Goal: Task Accomplishment & Management: Manage account settings

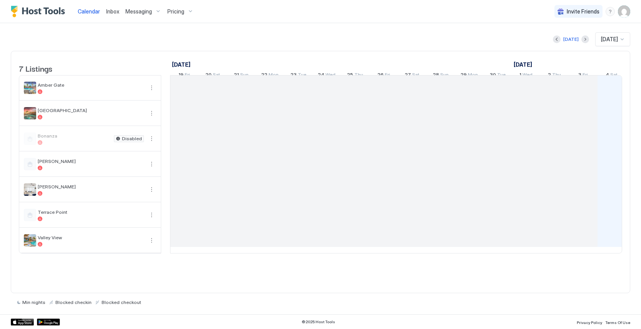
scroll to position [0, 428]
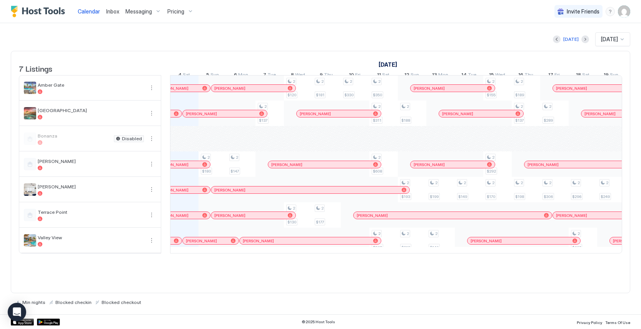
click at [146, 11] on span "Messaging" at bounding box center [138, 11] width 27 height 7
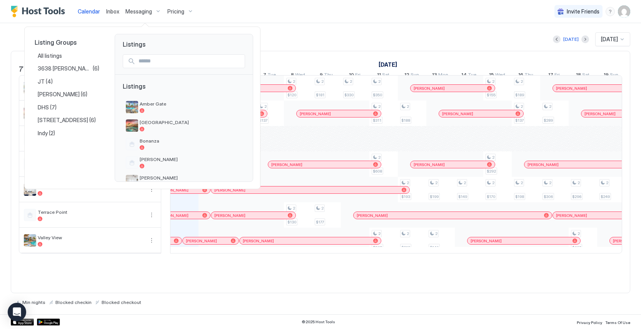
click at [148, 16] on div at bounding box center [320, 164] width 641 height 329
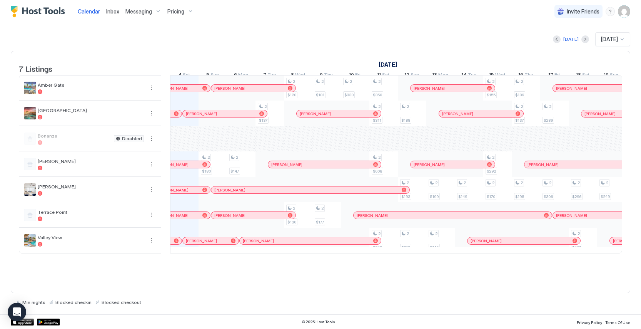
click at [153, 13] on div "Messaging" at bounding box center [143, 11] width 42 height 13
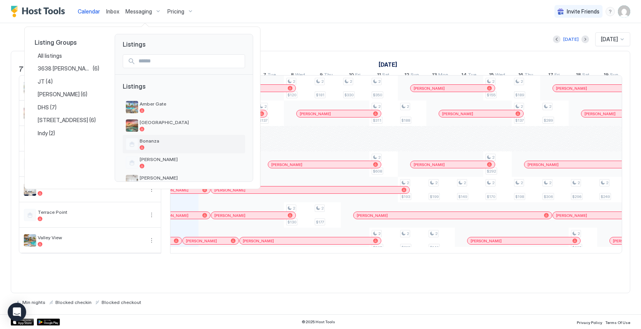
scroll to position [54, 0]
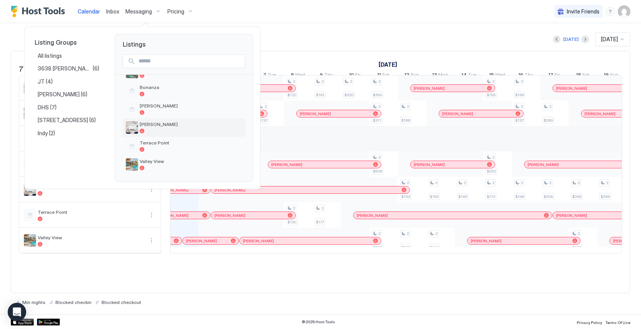
click at [165, 127] on div "[PERSON_NAME]" at bounding box center [191, 127] width 102 height 12
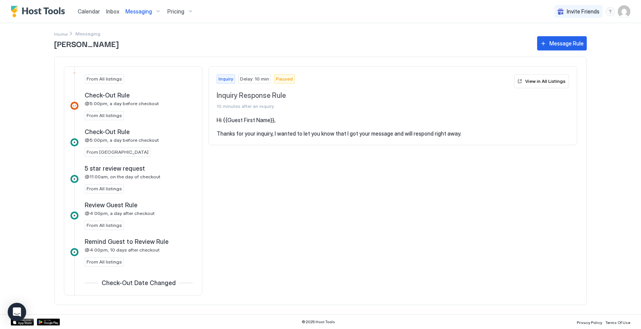
scroll to position [514, 0]
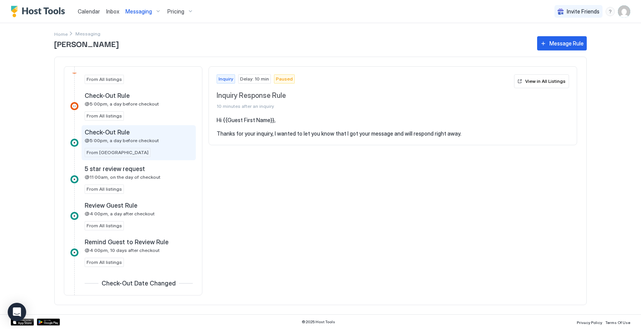
click at [162, 134] on div "Check-Out Rule" at bounding box center [133, 132] width 97 height 8
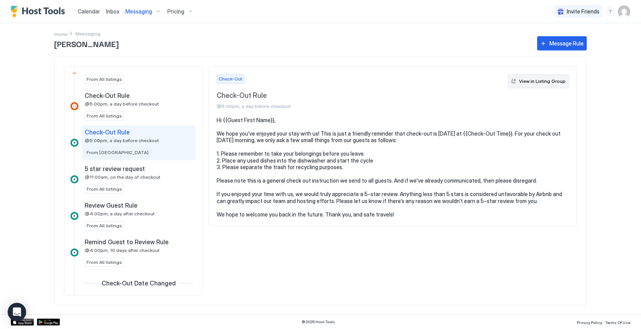
click at [547, 82] on div "View in Listing Group" at bounding box center [542, 81] width 47 height 7
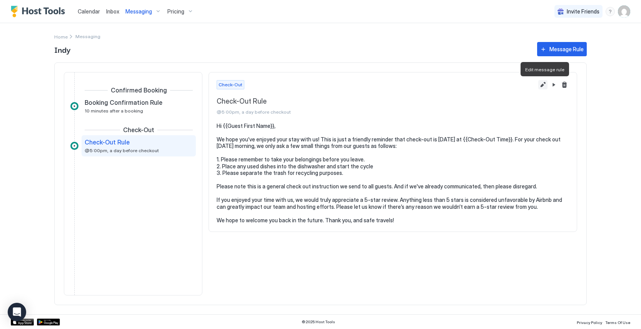
click at [542, 84] on button "Edit message rule" at bounding box center [542, 84] width 9 height 9
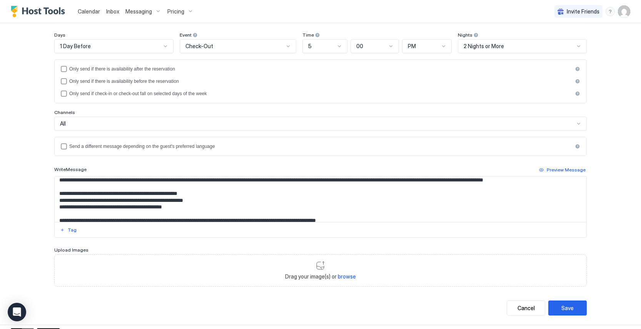
scroll to position [17, 0]
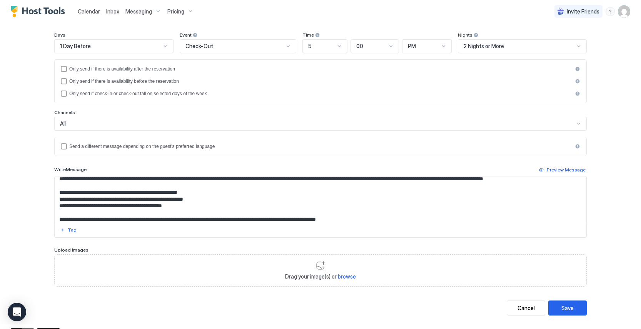
click at [216, 204] on textarea "**********" at bounding box center [321, 198] width 532 height 45
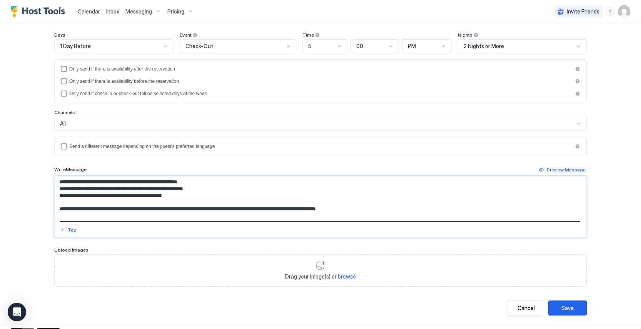
scroll to position [28, 0]
drag, startPoint x: 192, startPoint y: 196, endPoint x: 66, endPoint y: 197, distance: 125.5
click at [66, 197] on textarea "**********" at bounding box center [321, 198] width 532 height 45
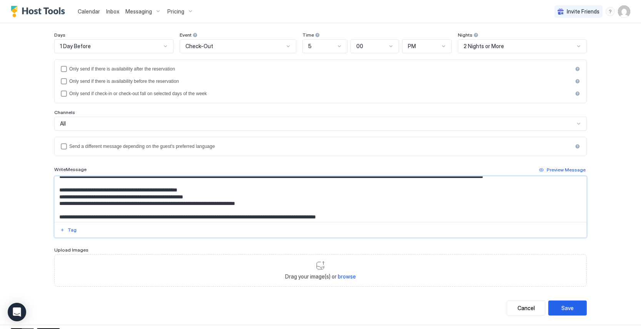
scroll to position [18, 0]
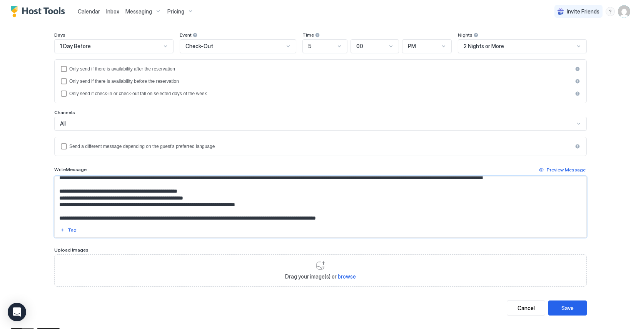
click at [207, 191] on textarea "**********" at bounding box center [321, 198] width 532 height 45
click at [269, 206] on textarea "**********" at bounding box center [321, 198] width 532 height 45
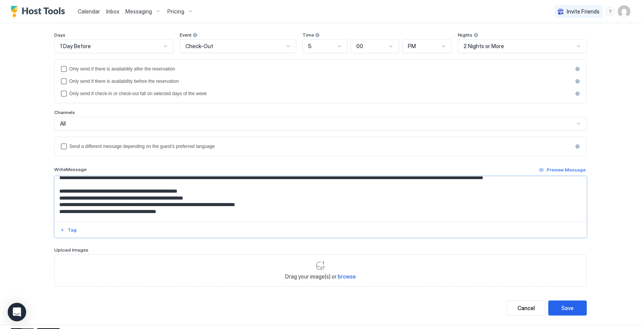
click at [90, 211] on textarea "**********" at bounding box center [321, 198] width 532 height 45
click at [169, 213] on textarea "**********" at bounding box center [321, 198] width 532 height 45
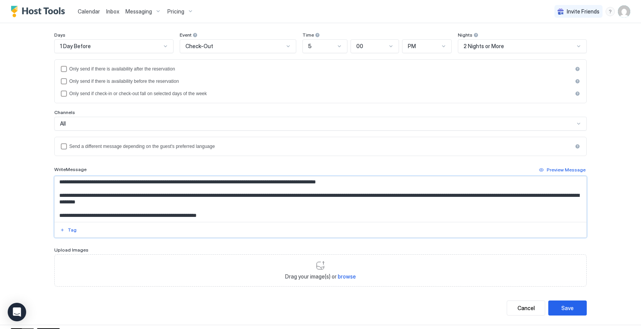
scroll to position [99, 0]
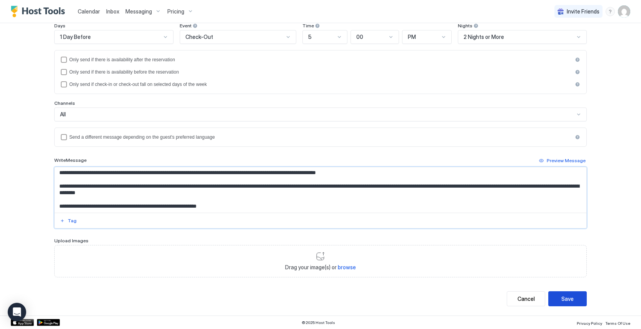
type textarea "**********"
click at [567, 298] on div "Save" at bounding box center [568, 298] width 12 height 8
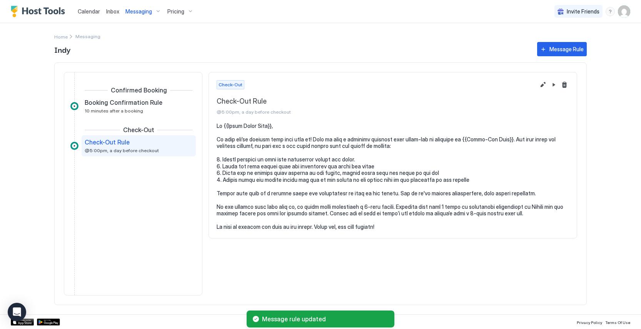
click at [144, 10] on span "Messaging" at bounding box center [138, 11] width 27 height 7
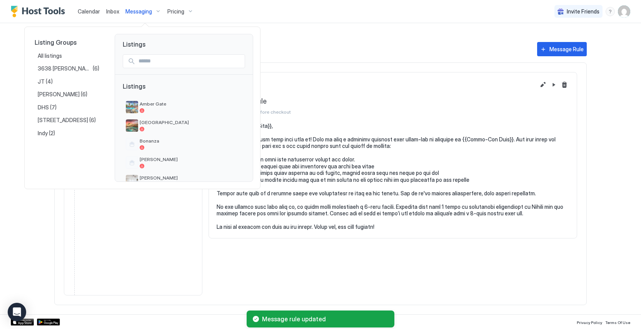
click at [312, 141] on div at bounding box center [320, 164] width 641 height 329
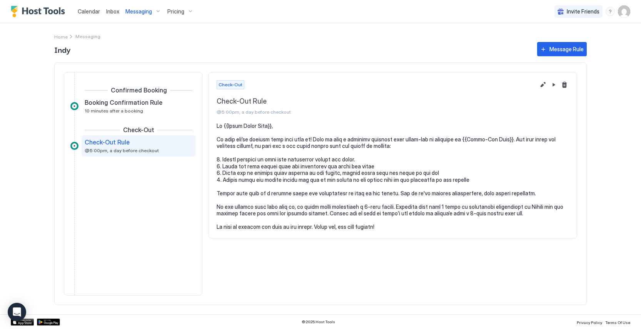
click at [147, 13] on span "Messaging" at bounding box center [138, 11] width 27 height 7
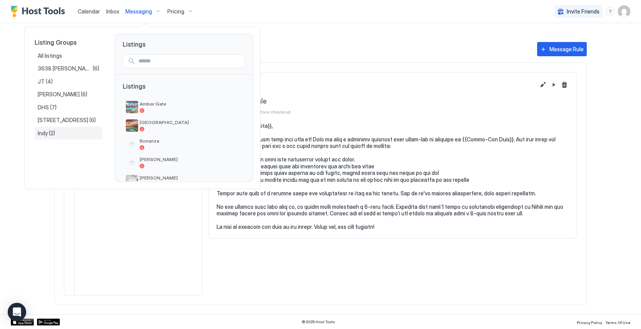
click at [59, 130] on div "Indy (2)" at bounding box center [69, 133] width 62 height 7
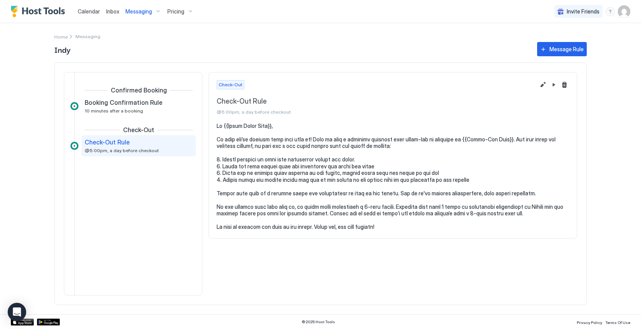
click at [148, 13] on span "Messaging" at bounding box center [138, 11] width 27 height 7
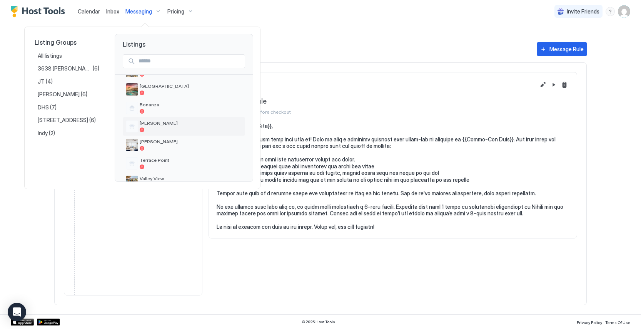
scroll to position [37, 0]
click at [165, 147] on div at bounding box center [191, 147] width 102 height 5
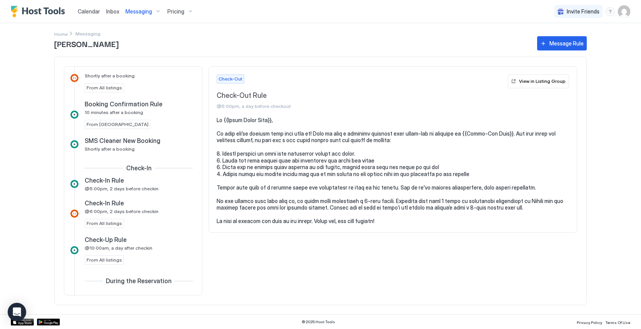
scroll to position [235, 0]
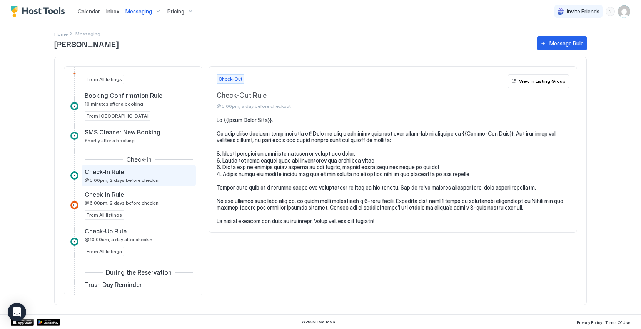
click at [156, 171] on div "Check-In Rule" at bounding box center [133, 172] width 97 height 8
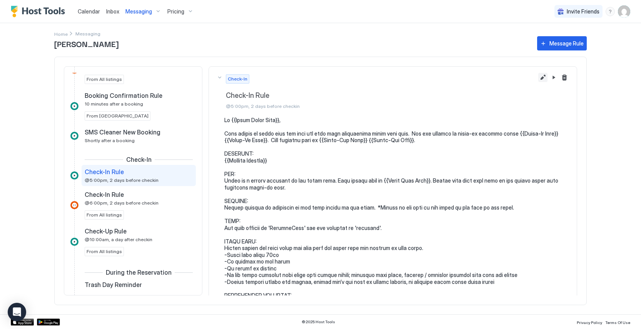
click at [543, 79] on button "Edit message rule" at bounding box center [542, 77] width 9 height 9
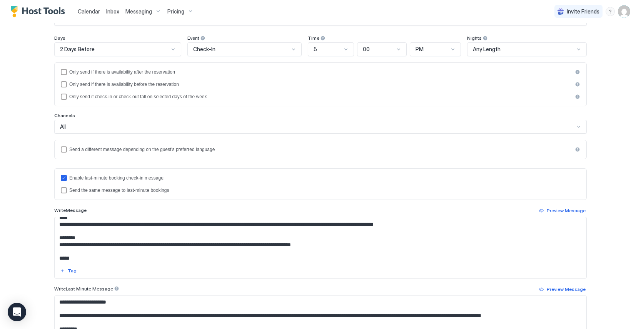
scroll to position [57, 0]
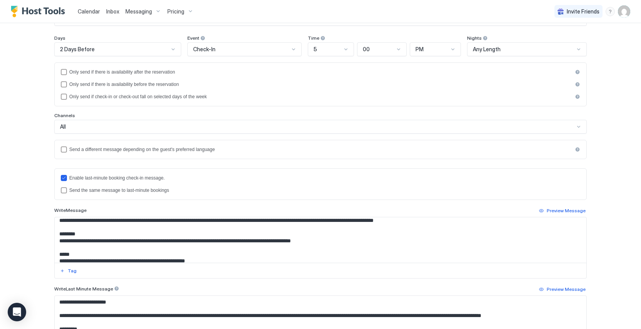
click at [59, 248] on textarea "Input Field" at bounding box center [321, 239] width 532 height 45
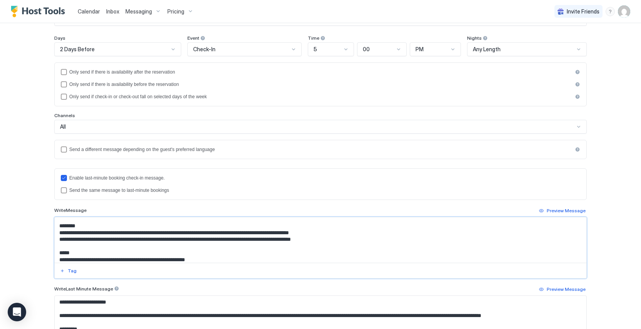
scroll to position [68, 0]
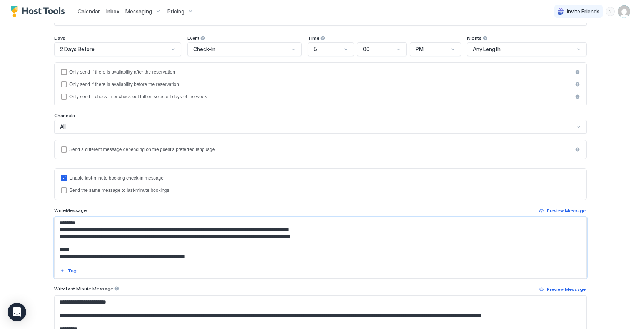
click at [139, 242] on textarea "Input Field" at bounding box center [321, 239] width 532 height 45
click at [161, 242] on textarea "Input Field" at bounding box center [321, 239] width 532 height 45
drag, startPoint x: 201, startPoint y: 244, endPoint x: 171, endPoint y: 244, distance: 30.0
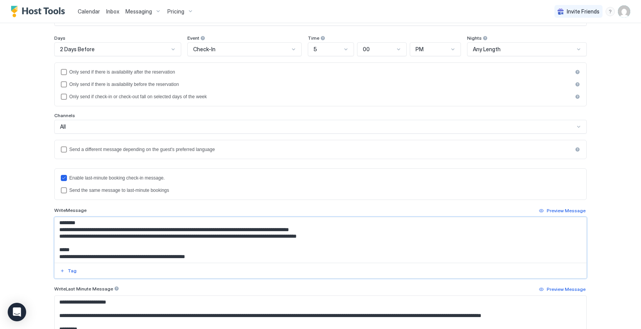
click at [171, 244] on textarea "Input Field" at bounding box center [321, 239] width 532 height 45
click at [327, 236] on textarea "Input Field" at bounding box center [321, 239] width 532 height 45
click at [177, 244] on textarea "Input Field" at bounding box center [321, 239] width 532 height 45
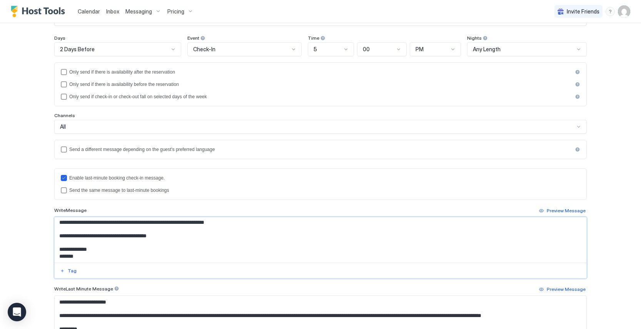
scroll to position [216, 0]
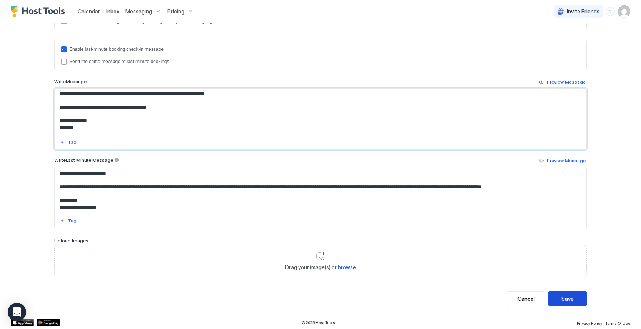
type textarea "**********"
click at [570, 294] on div "Save" at bounding box center [568, 298] width 12 height 8
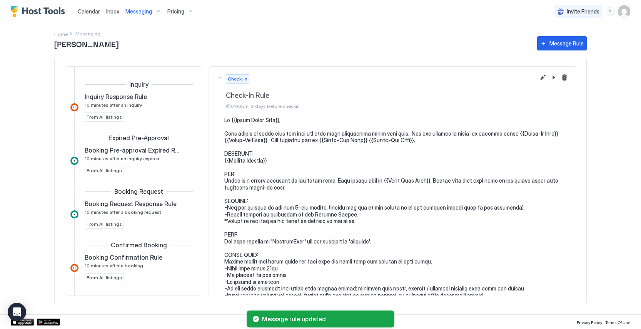
scroll to position [216, 0]
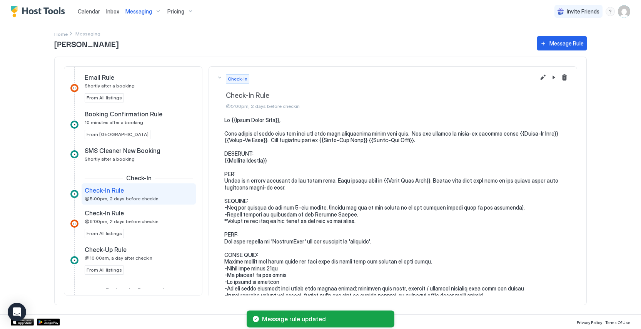
click at [145, 12] on span "Messaging" at bounding box center [138, 11] width 27 height 7
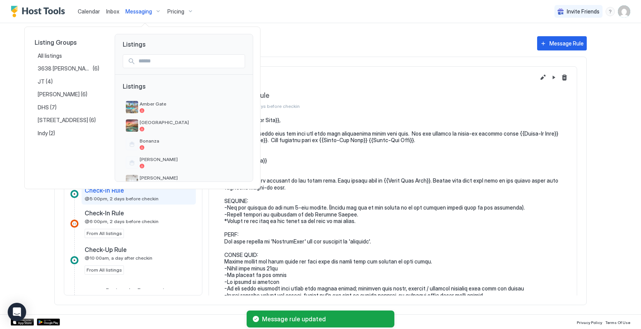
click at [269, 18] on div at bounding box center [320, 164] width 641 height 329
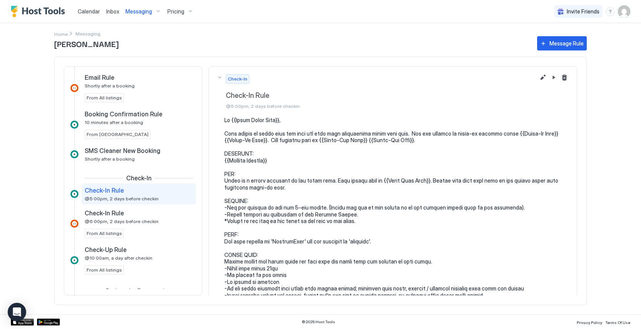
click at [27, 8] on img "Host Tools Logo" at bounding box center [40, 12] width 58 height 12
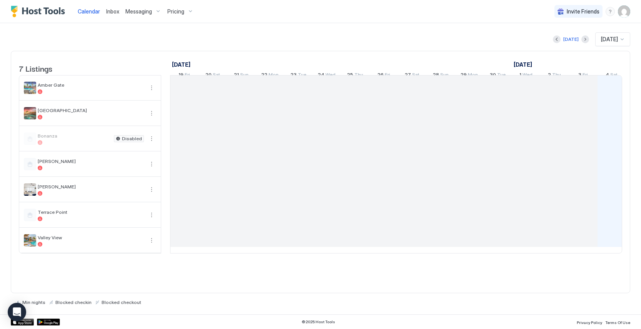
scroll to position [0, 428]
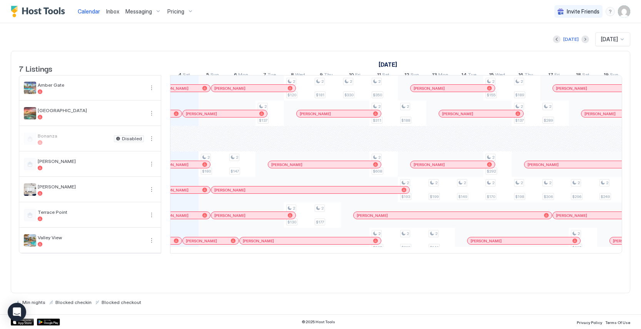
click at [27, 10] on img "Host Tools Logo" at bounding box center [40, 12] width 58 height 12
click at [623, 13] on img "User profile" at bounding box center [624, 11] width 12 height 12
click at [559, 39] on div "Settings" at bounding box center [581, 43] width 98 height 13
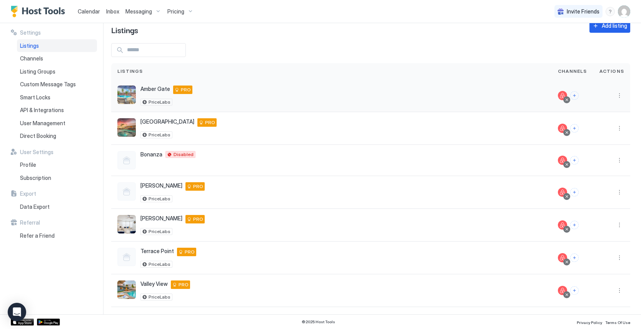
scroll to position [18, 0]
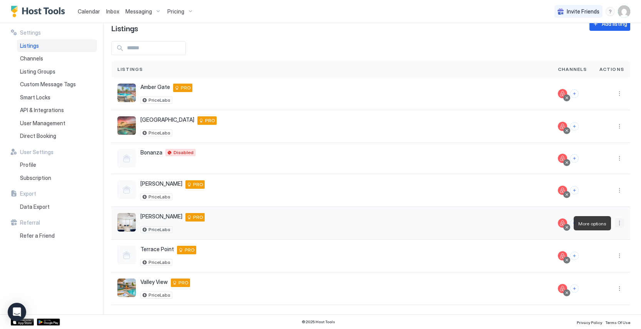
click at [615, 224] on button "More options" at bounding box center [619, 222] width 9 height 9
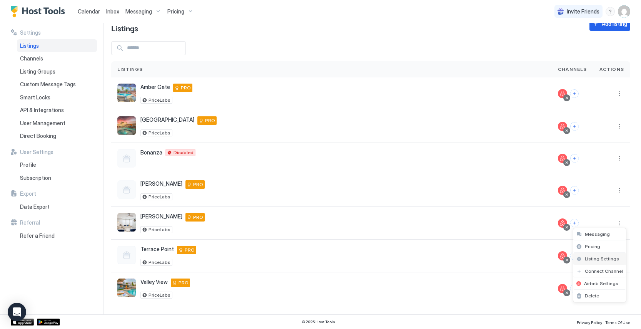
click at [604, 257] on span "Listing Settings" at bounding box center [602, 259] width 34 height 6
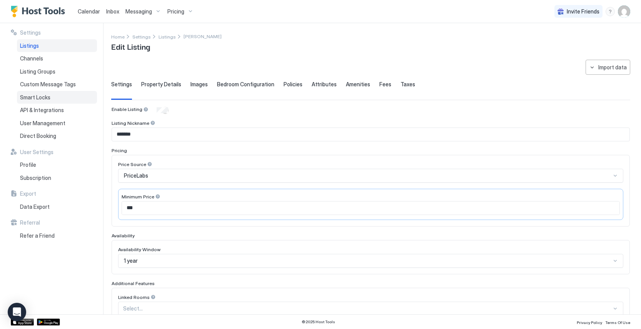
click at [54, 94] on div "Smart Locks" at bounding box center [57, 97] width 80 height 13
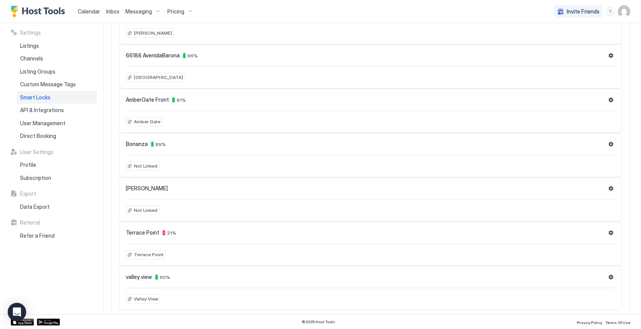
scroll to position [102, 0]
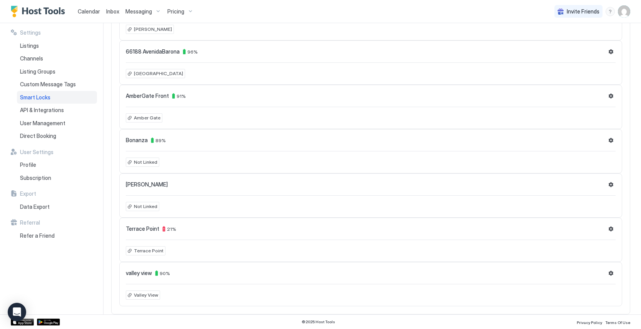
click at [216, 183] on div "[PERSON_NAME]" at bounding box center [371, 184] width 490 height 9
click at [203, 185] on div "[PERSON_NAME]" at bounding box center [371, 184] width 490 height 9
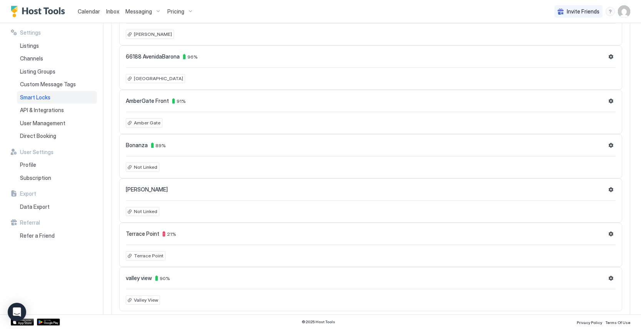
scroll to position [100, 0]
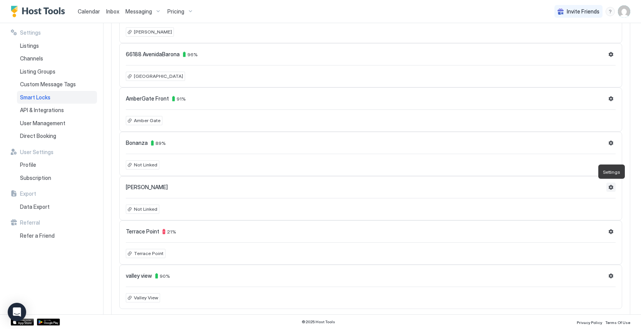
click at [611, 186] on button "Settings" at bounding box center [611, 186] width 9 height 9
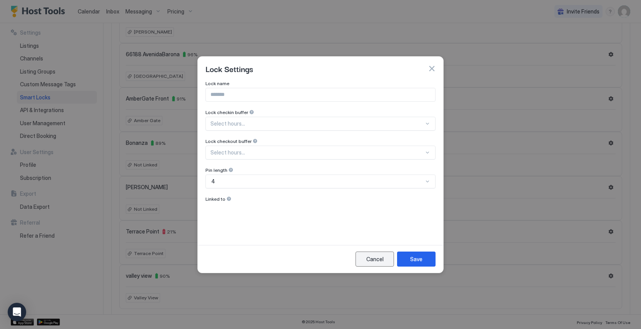
click at [376, 263] on button "Cancel" at bounding box center [375, 258] width 38 height 15
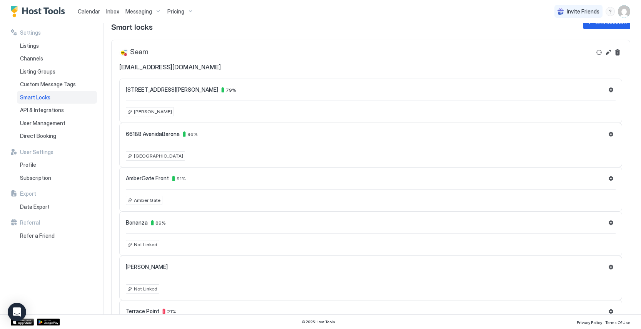
scroll to position [0, 0]
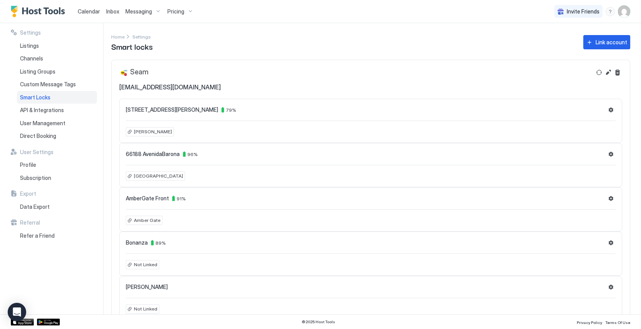
click at [140, 131] on span "[PERSON_NAME]" at bounding box center [153, 131] width 38 height 7
click at [208, 130] on div at bounding box center [320, 164] width 641 height 329
click at [226, 107] on span "79 %" at bounding box center [231, 110] width 10 height 6
click at [330, 78] on div "Seam [EMAIL_ADDRESS][DOMAIN_NAME]" at bounding box center [355, 79] width 472 height 23
click at [609, 75] on button "Edit" at bounding box center [608, 72] width 9 height 9
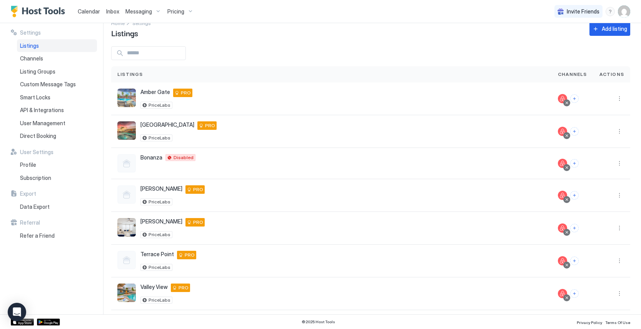
scroll to position [17, 0]
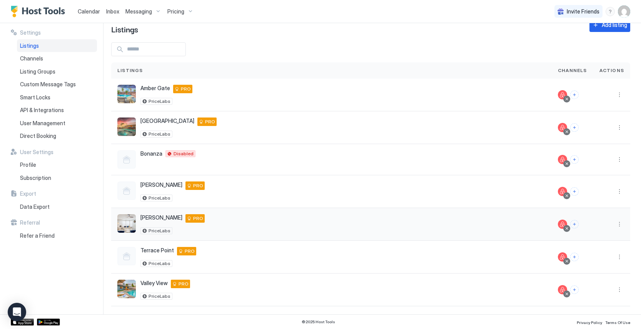
click at [434, 233] on div "[PERSON_NAME] [STREET_ADDRESS][PERSON_NAME][US_STATE] PRO PriceLabs" at bounding box center [331, 224] width 428 height 20
click at [620, 222] on button "More options" at bounding box center [619, 223] width 9 height 9
click at [45, 98] on div at bounding box center [320, 164] width 641 height 329
click at [30, 95] on div at bounding box center [320, 164] width 641 height 329
click at [43, 95] on span "Smart Locks" at bounding box center [35, 97] width 30 height 7
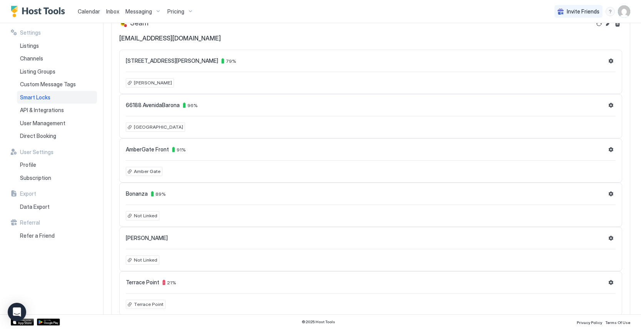
scroll to position [59, 0]
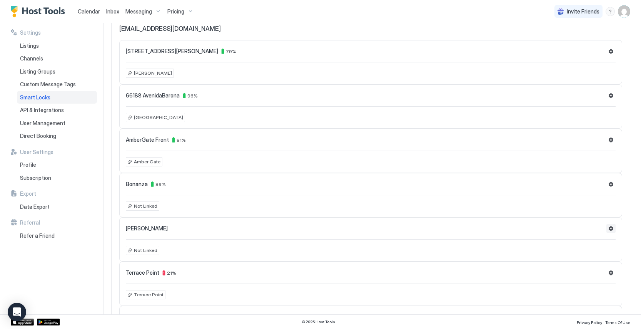
click at [612, 224] on button "Settings" at bounding box center [611, 228] width 9 height 9
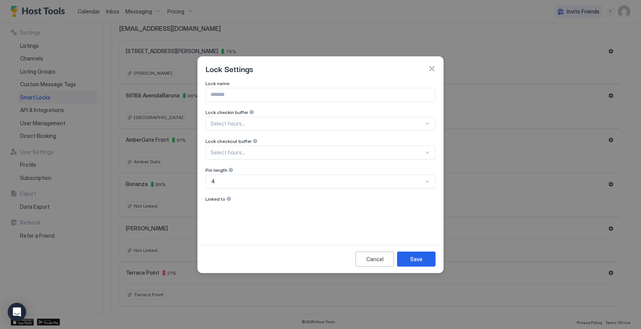
click at [259, 100] on input "Input Field" at bounding box center [320, 94] width 229 height 13
type input "*******"
click at [286, 127] on div "Select hours..." at bounding box center [321, 124] width 230 height 14
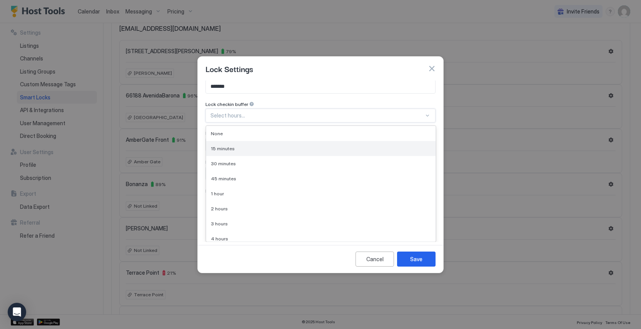
click at [277, 144] on div "15 minutes" at bounding box center [320, 148] width 229 height 15
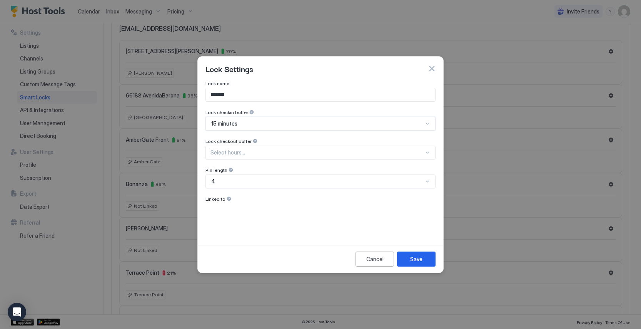
scroll to position [0, 0]
click at [276, 150] on div "Select hours..." at bounding box center [321, 152] width 230 height 14
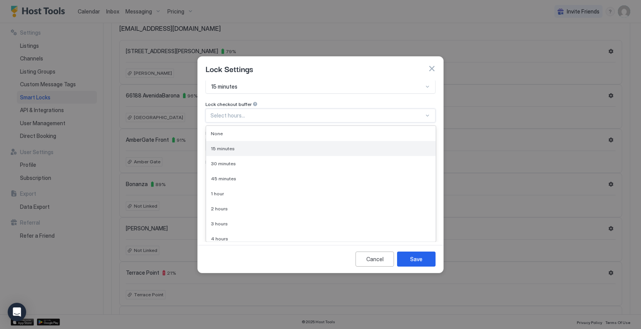
click at [274, 148] on div "15 minutes" at bounding box center [321, 148] width 220 height 6
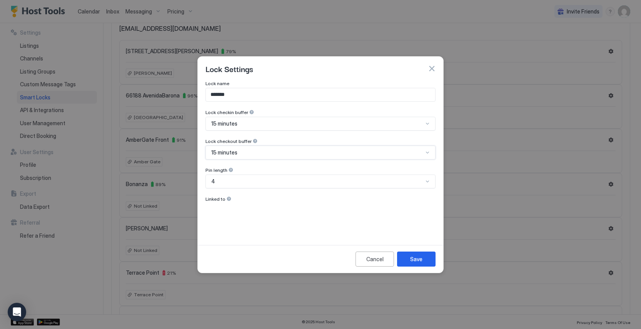
click at [258, 211] on div "Lock name ******* Lock checkin buffer 15 minutes Lock checkout buffer option 15…" at bounding box center [321, 157] width 230 height 154
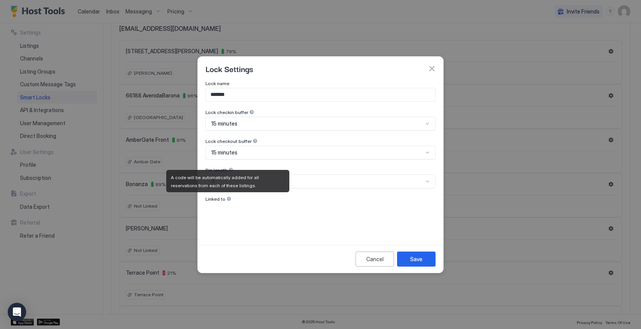
click at [212, 197] on span "Linked to" at bounding box center [216, 199] width 20 height 6
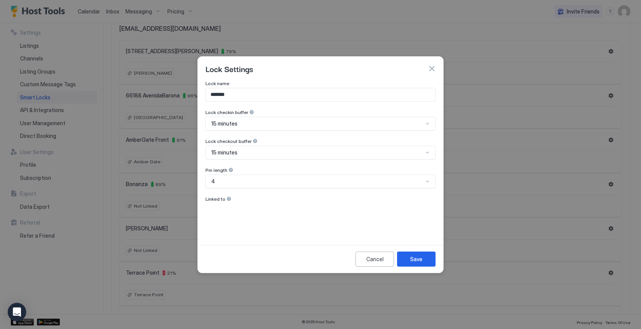
click at [225, 221] on div "Lock name ******* Lock checkin buffer 15 minutes Lock checkout buffer 15 minute…" at bounding box center [321, 157] width 230 height 154
click at [423, 262] on button "Save" at bounding box center [416, 258] width 38 height 15
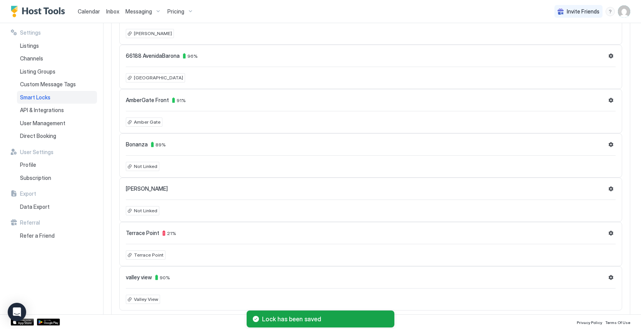
scroll to position [102, 0]
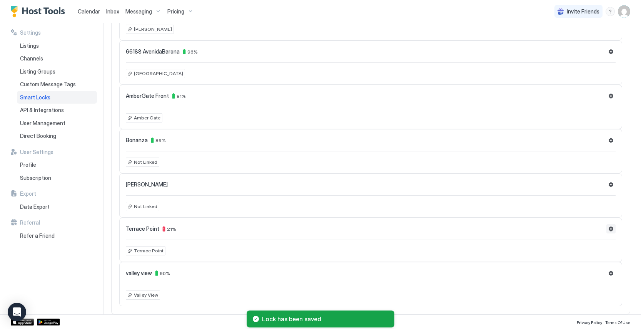
click at [610, 228] on button "Settings" at bounding box center [611, 228] width 9 height 9
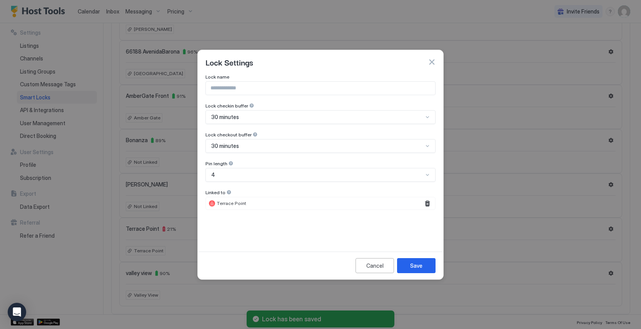
click at [369, 206] on div "Terrace Point" at bounding box center [321, 203] width 230 height 13
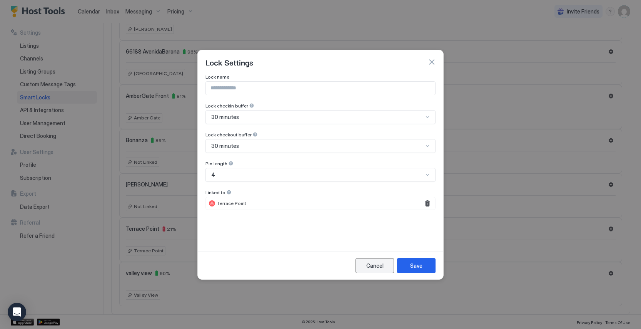
click at [378, 268] on div "Cancel" at bounding box center [374, 265] width 17 height 8
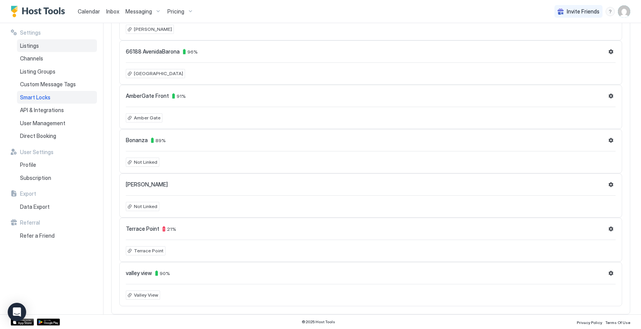
click at [37, 46] on span "Listings" at bounding box center [29, 45] width 19 height 7
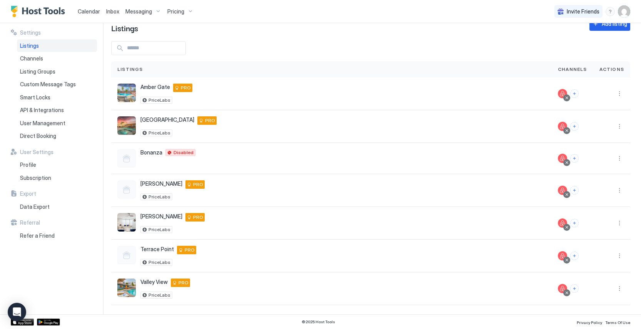
scroll to position [18, 0]
click at [618, 224] on button "More options" at bounding box center [619, 222] width 9 height 9
click at [607, 259] on span "Listing Settings" at bounding box center [602, 259] width 34 height 6
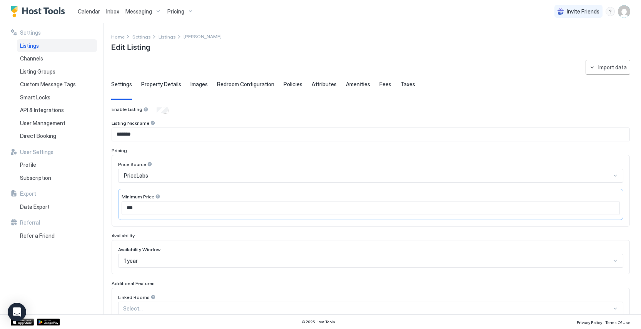
click at [163, 87] on span "Property Details" at bounding box center [161, 84] width 40 height 7
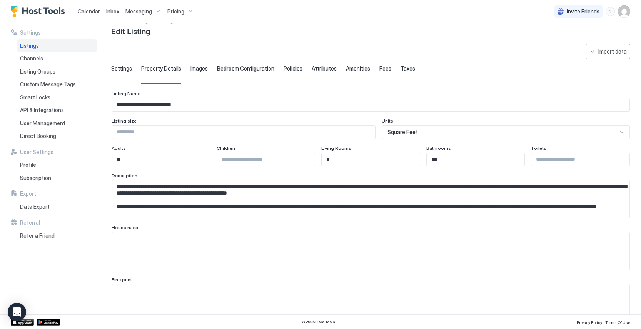
scroll to position [13, 0]
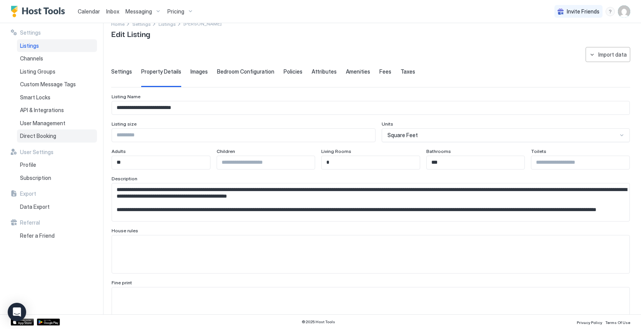
click at [52, 136] on span "Direct Booking" at bounding box center [38, 135] width 36 height 7
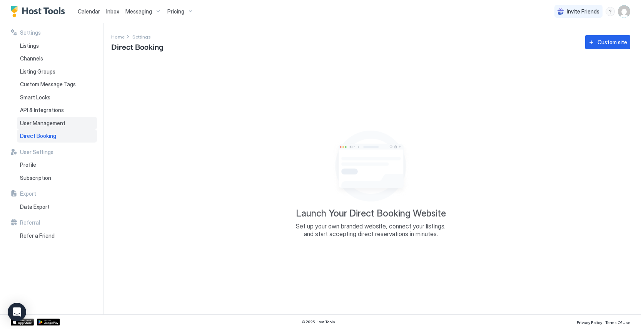
click at [56, 122] on span "User Management" at bounding box center [42, 123] width 45 height 7
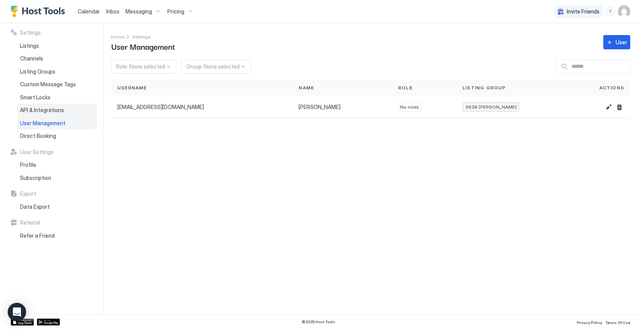
click at [57, 112] on span "API & Integrations" at bounding box center [42, 110] width 44 height 7
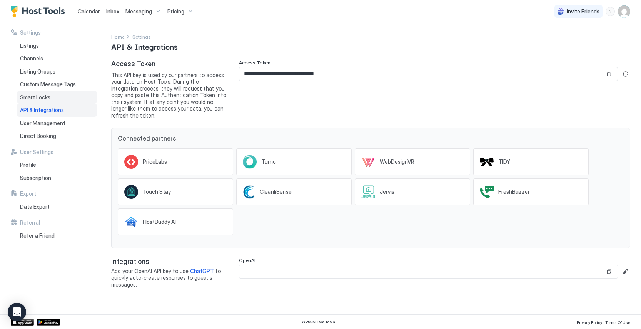
click at [59, 99] on div "Smart Locks" at bounding box center [57, 97] width 80 height 13
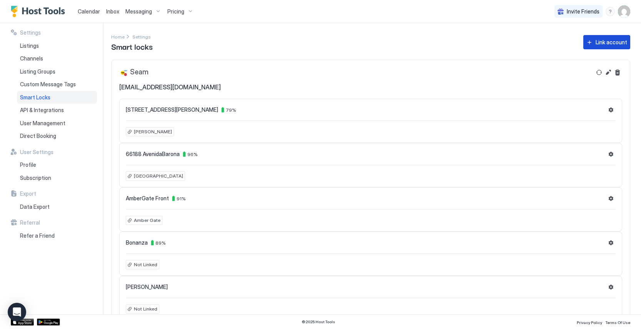
click at [616, 44] on div "Link account" at bounding box center [612, 42] width 32 height 8
click at [610, 70] on button "Edit" at bounding box center [608, 72] width 9 height 9
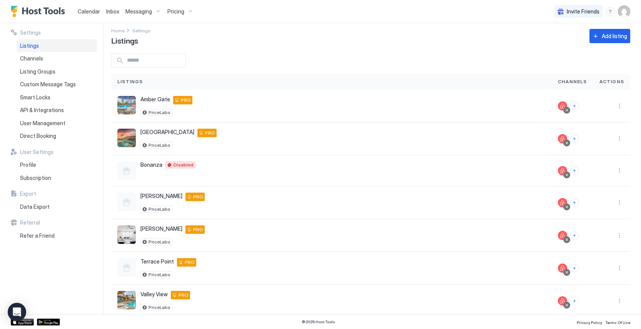
scroll to position [18, 0]
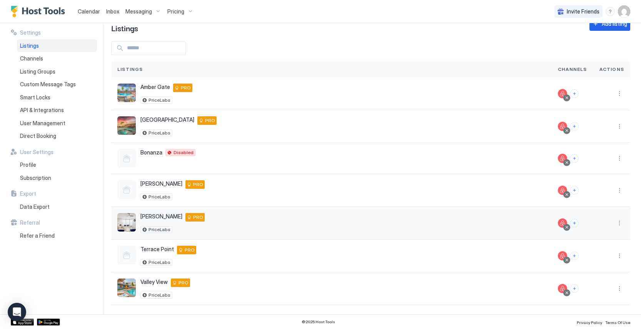
click at [130, 221] on img "listing image" at bounding box center [126, 222] width 18 height 18
click at [618, 226] on button "More options" at bounding box center [619, 222] width 9 height 9
click at [56, 114] on div at bounding box center [320, 164] width 641 height 329
click at [39, 178] on span "Subscription" at bounding box center [35, 177] width 31 height 7
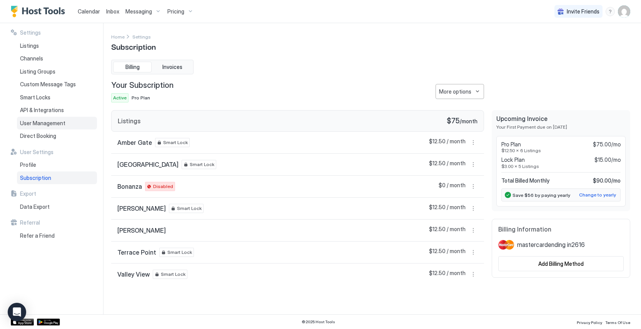
click at [54, 120] on span "User Management" at bounding box center [42, 123] width 45 height 7
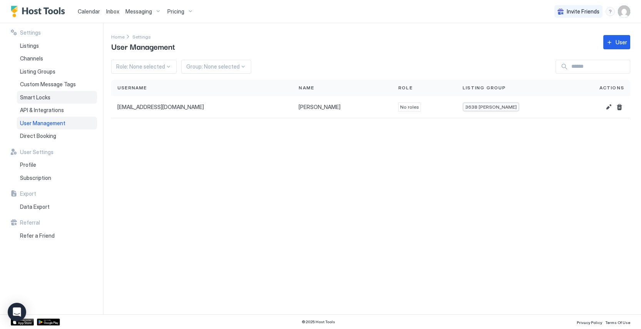
click at [54, 97] on div "Smart Locks" at bounding box center [57, 97] width 80 height 13
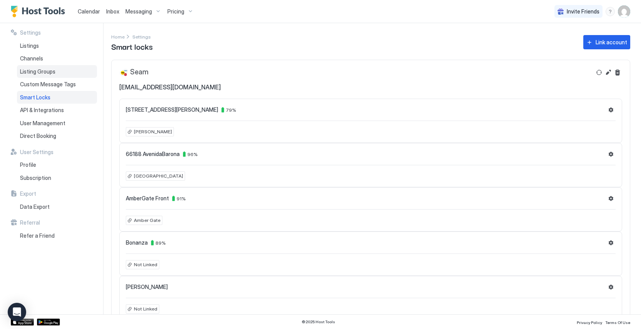
click at [50, 70] on span "Listing Groups" at bounding box center [37, 71] width 35 height 7
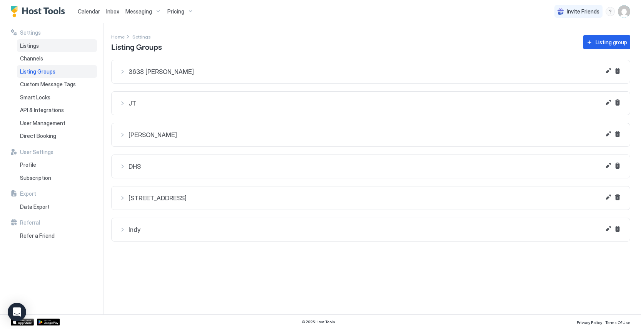
click at [46, 49] on div "Listings" at bounding box center [57, 45] width 80 height 13
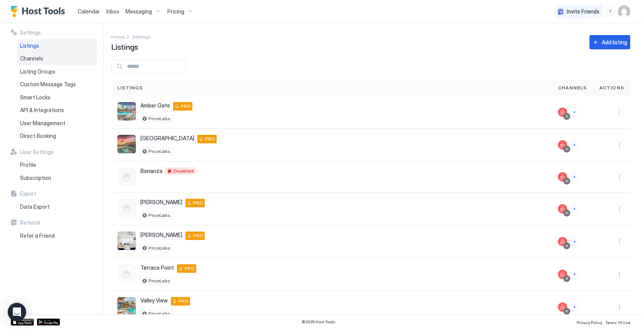
click at [74, 57] on div "Channels" at bounding box center [57, 58] width 80 height 13
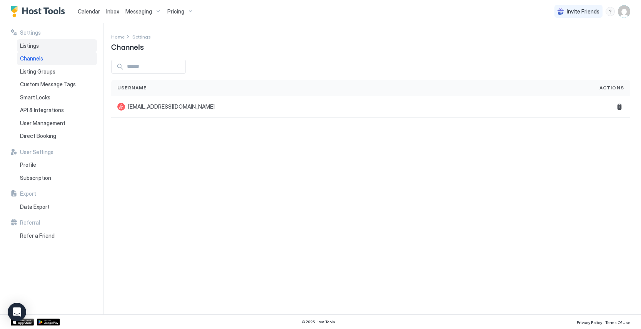
click at [62, 43] on div "Listings" at bounding box center [57, 45] width 80 height 13
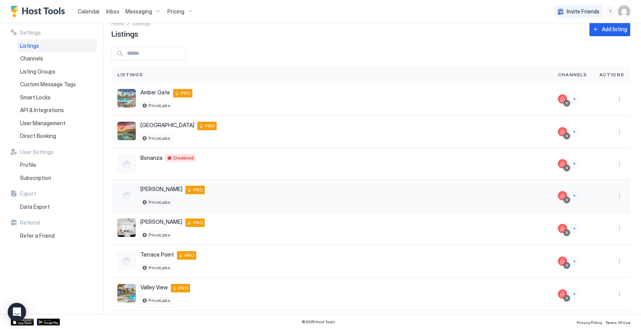
scroll to position [18, 0]
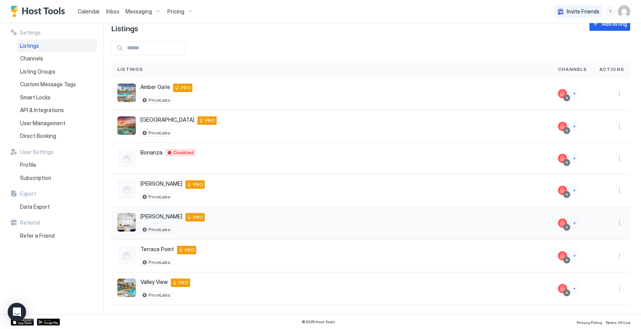
click at [301, 214] on div "Sanders 422 Sanders St Indianapolis Indiana 46225 United States PRO PriceLabs" at bounding box center [331, 223] width 428 height 20
click at [253, 214] on div "Sanders 422 Sanders St Indianapolis Indiana 46225 United States PRO PriceLabs" at bounding box center [331, 223] width 428 height 20
click at [622, 221] on button "More options" at bounding box center [619, 222] width 9 height 9
click at [604, 259] on span "Listing Settings" at bounding box center [602, 259] width 34 height 6
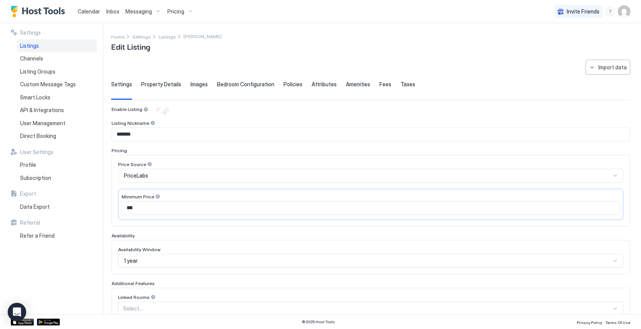
click at [231, 108] on div "Enable Listing" at bounding box center [371, 110] width 518 height 8
click at [165, 80] on div "**********" at bounding box center [370, 259] width 519 height 399
click at [166, 84] on span "Property Details" at bounding box center [161, 84] width 40 height 7
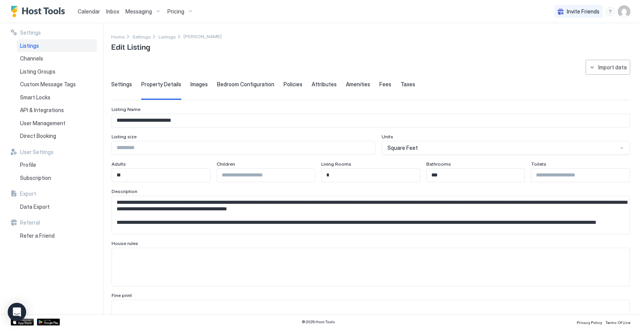
click at [197, 89] on div "Images" at bounding box center [199, 90] width 17 height 19
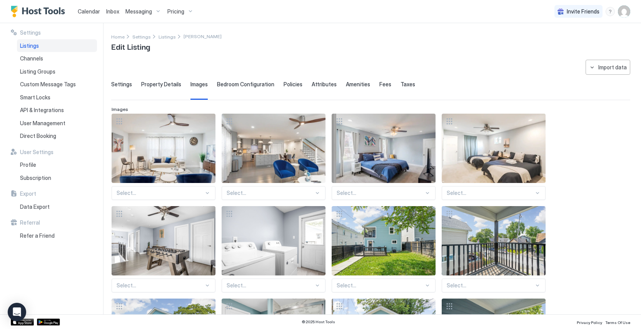
click at [229, 89] on div "Bedroom Configuration" at bounding box center [245, 90] width 57 height 19
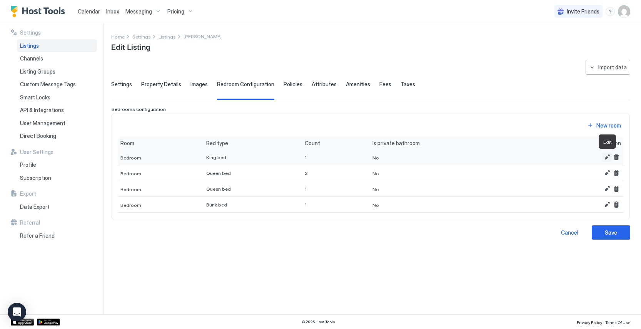
click at [606, 158] on button "Edit" at bounding box center [607, 156] width 9 height 9
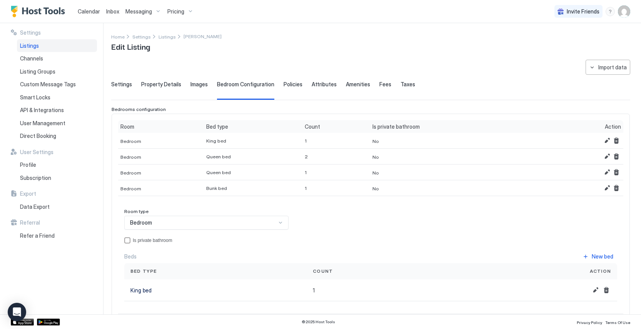
scroll to position [12, 0]
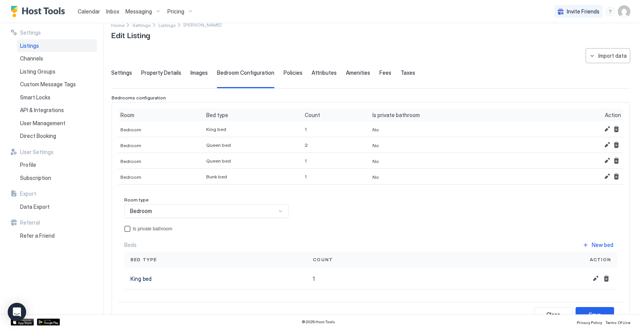
click at [162, 230] on div "Is private bathroom" at bounding box center [375, 228] width 485 height 5
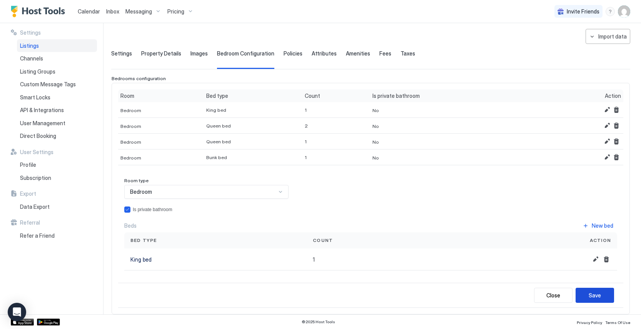
click at [597, 294] on div "Save" at bounding box center [595, 295] width 12 height 8
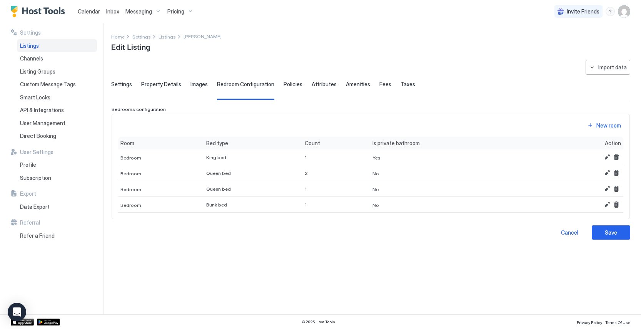
scroll to position [0, 0]
click at [605, 169] on button "Edit" at bounding box center [607, 172] width 9 height 9
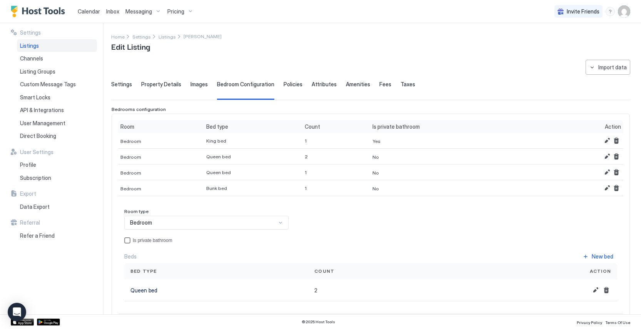
click at [172, 242] on div "Is private bathroom" at bounding box center [375, 239] width 485 height 5
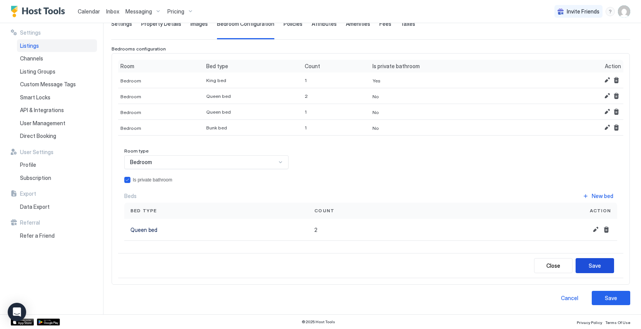
click at [594, 264] on div "Save" at bounding box center [595, 265] width 12 height 8
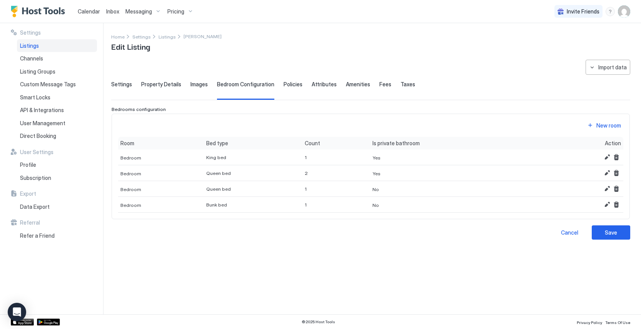
click at [291, 87] on span "Policies" at bounding box center [293, 84] width 19 height 7
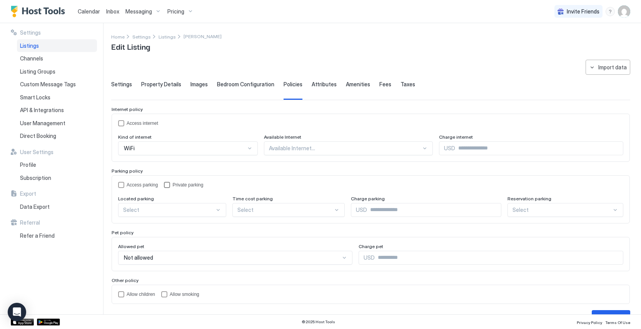
click at [177, 186] on div "Private parking" at bounding box center [187, 184] width 31 height 5
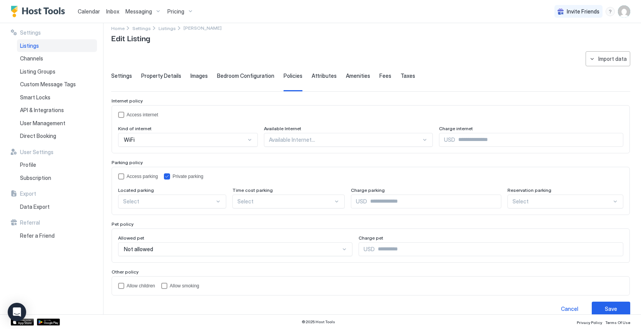
scroll to position [19, 0]
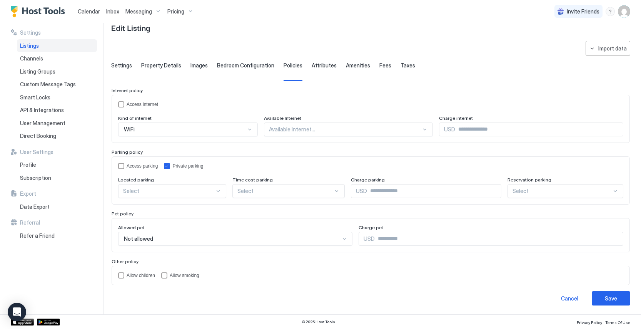
click at [186, 193] on div at bounding box center [169, 190] width 92 height 7
click at [183, 206] on div "On Site" at bounding box center [173, 209] width 98 height 6
click at [223, 236] on div "Not allowed" at bounding box center [232, 238] width 216 height 7
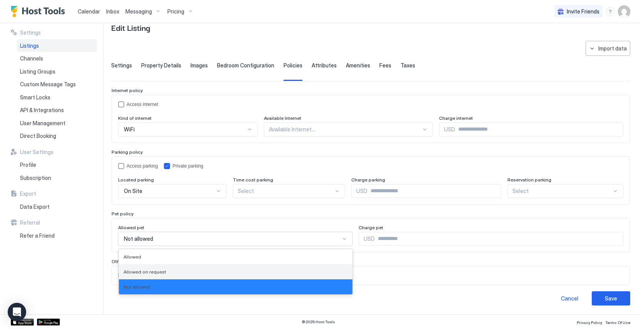
click at [203, 274] on div "Allowed on request" at bounding box center [236, 271] width 234 height 15
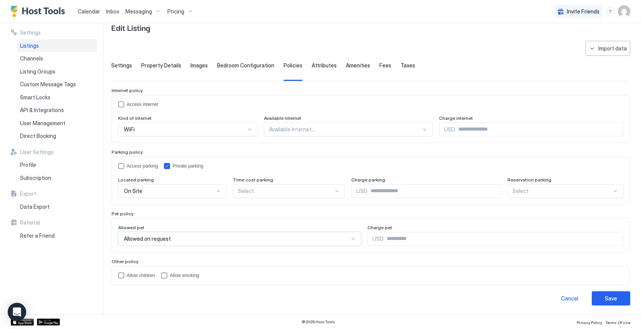
click at [396, 234] on input "Input Field" at bounding box center [504, 238] width 240 height 13
type input "***"
click at [135, 104] on div "Access internet" at bounding box center [375, 104] width 497 height 5
click at [287, 125] on div "Available Internet..." at bounding box center [348, 129] width 169 height 14
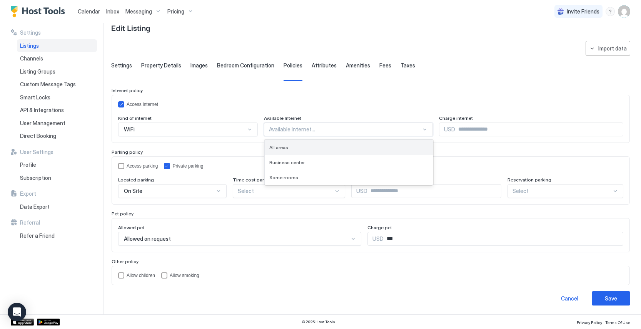
click at [291, 148] on div "All areas" at bounding box center [348, 147] width 159 height 6
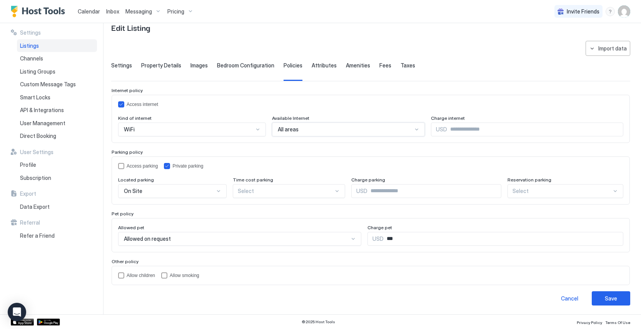
click at [442, 132] on span "USD" at bounding box center [441, 129] width 11 height 7
click at [436, 104] on div "Access internet" at bounding box center [375, 104] width 497 height 5
click at [321, 64] on span "Attributes" at bounding box center [324, 65] width 25 height 7
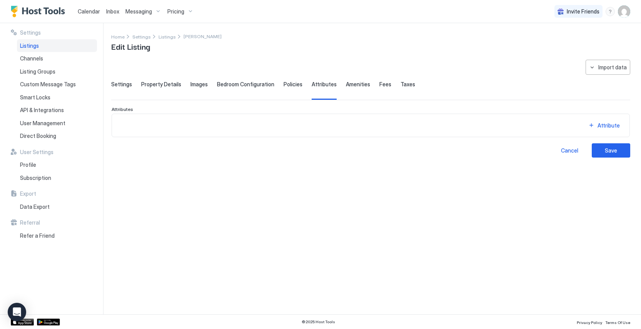
click at [350, 85] on span "Amenities" at bounding box center [358, 84] width 24 height 7
click at [380, 87] on span "Fees" at bounding box center [386, 84] width 12 height 7
click at [407, 88] on div "Taxes" at bounding box center [408, 90] width 15 height 19
click at [121, 85] on span "Settings" at bounding box center [121, 84] width 21 height 7
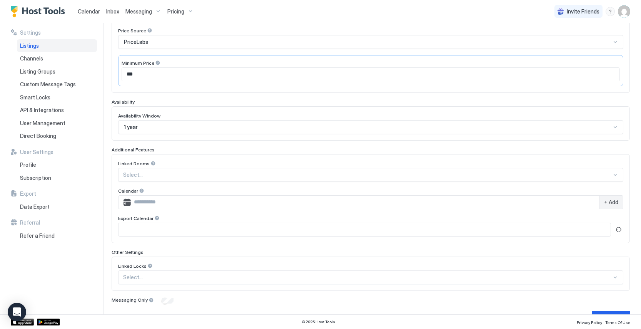
scroll to position [153, 0]
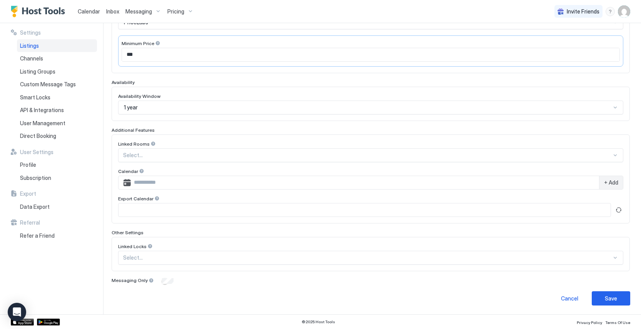
click at [36, 50] on div "Listings" at bounding box center [57, 45] width 80 height 13
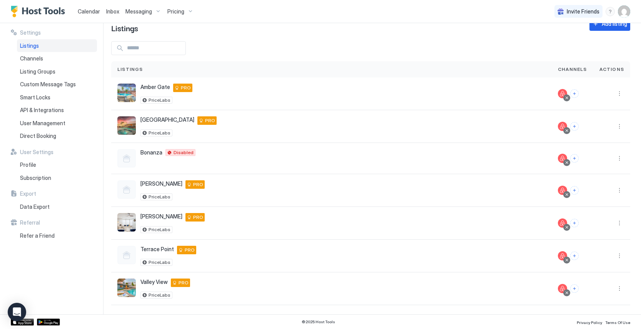
scroll to position [18, 0]
click at [622, 92] on button "More options" at bounding box center [619, 93] width 9 height 9
click at [608, 127] on span "Listing Settings" at bounding box center [602, 129] width 34 height 6
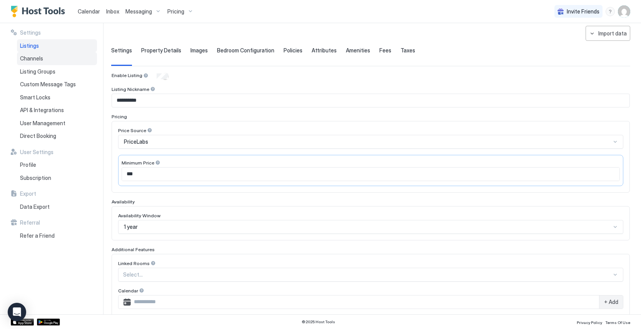
scroll to position [22, 0]
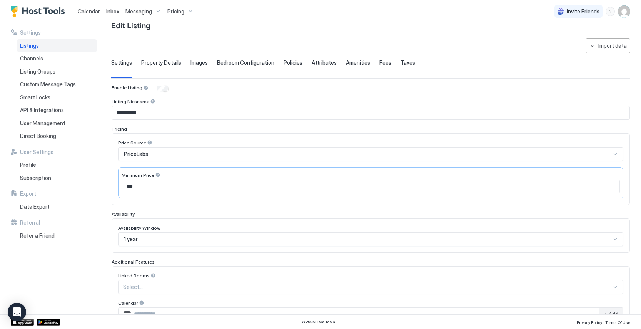
click at [41, 48] on div "Listings" at bounding box center [57, 45] width 80 height 13
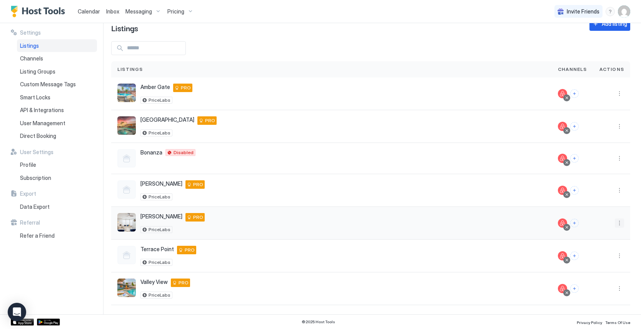
click at [620, 223] on button "More options" at bounding box center [619, 222] width 9 height 9
click at [600, 259] on span "Listing Settings" at bounding box center [602, 259] width 34 height 6
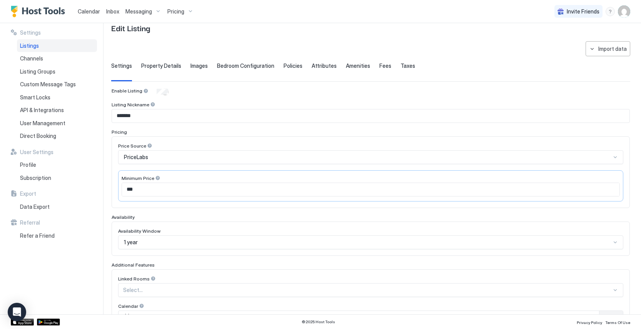
scroll to position [153, 0]
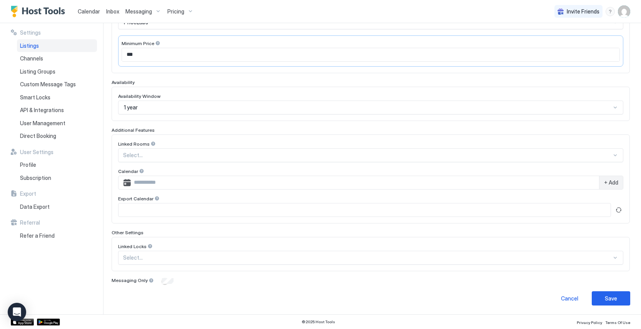
click at [215, 256] on div "Select..." at bounding box center [370, 258] width 505 height 14
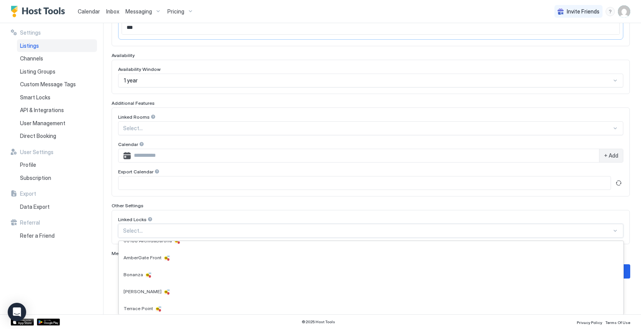
scroll to position [45, 0]
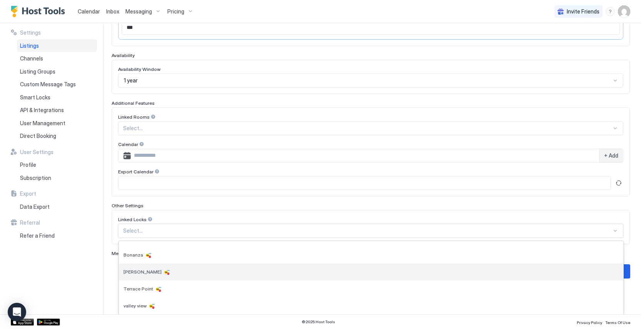
click at [200, 269] on div "[PERSON_NAME]" at bounding box center [371, 272] width 495 height 8
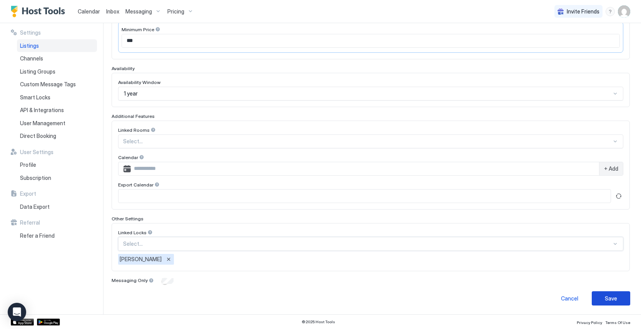
click at [604, 299] on button "Save" at bounding box center [611, 298] width 38 height 14
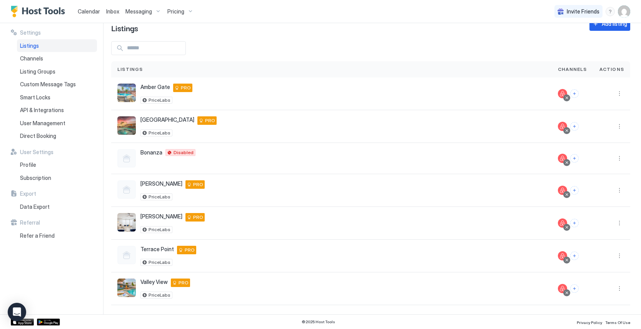
scroll to position [18, 0]
click at [34, 93] on div "Smart Locks" at bounding box center [57, 97] width 80 height 13
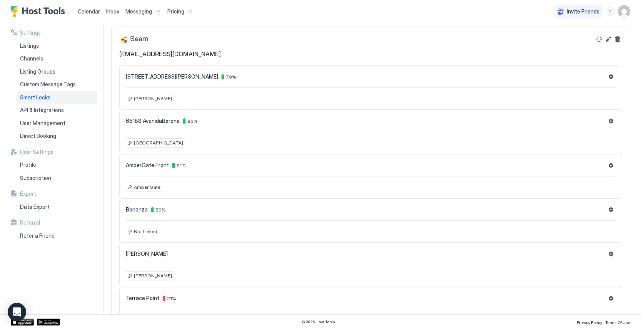
scroll to position [102, 0]
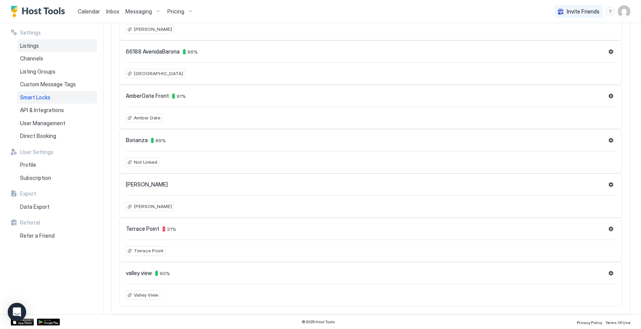
click at [57, 41] on div "Listings" at bounding box center [57, 45] width 80 height 13
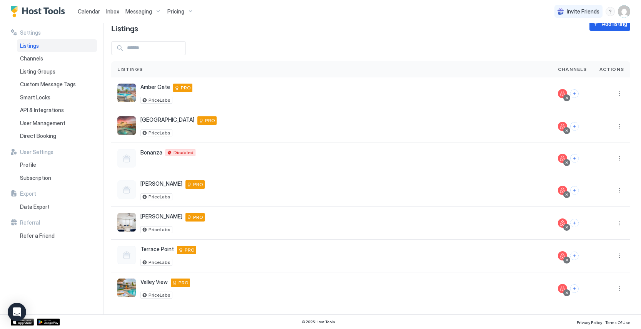
scroll to position [18, 0]
click at [614, 224] on div at bounding box center [612, 222] width 25 height 9
click at [618, 224] on button "More options" at bounding box center [619, 222] width 9 height 9
click at [602, 257] on span "Listing Settings" at bounding box center [602, 259] width 34 height 6
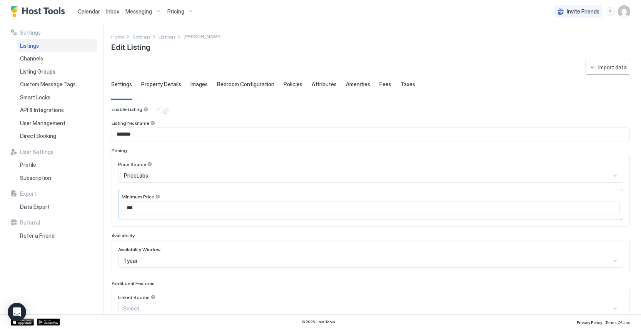
click at [93, 13] on span "Calendar" at bounding box center [89, 11] width 22 height 7
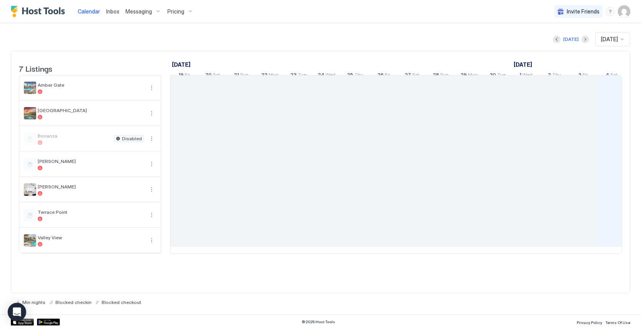
scroll to position [0, 428]
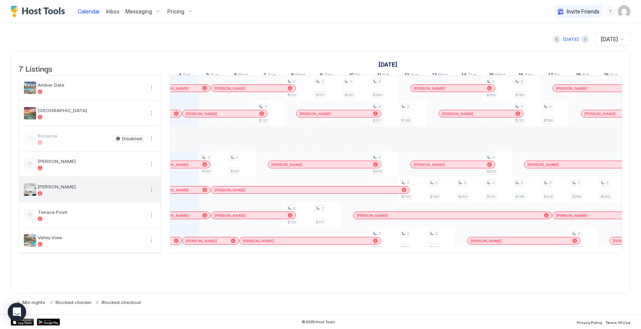
click at [151, 194] on button "More options" at bounding box center [151, 189] width 9 height 9
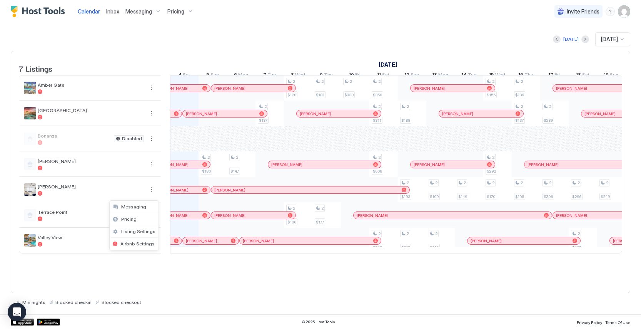
click at [45, 201] on div at bounding box center [320, 164] width 641 height 329
click at [61, 196] on div at bounding box center [91, 193] width 106 height 5
click at [133, 13] on span "Messaging" at bounding box center [138, 11] width 27 height 7
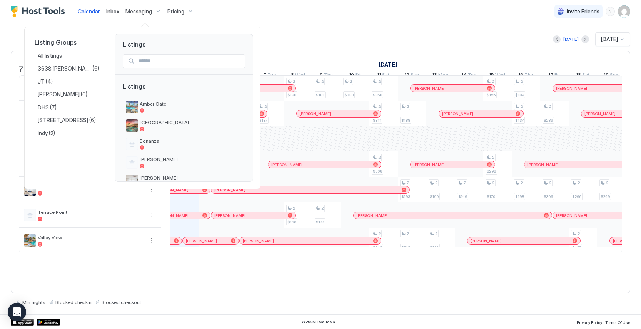
click at [140, 12] on div at bounding box center [320, 164] width 641 height 329
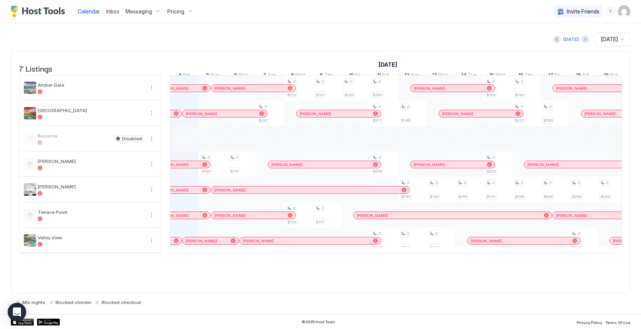
click at [128, 12] on span "Messaging" at bounding box center [138, 11] width 27 height 7
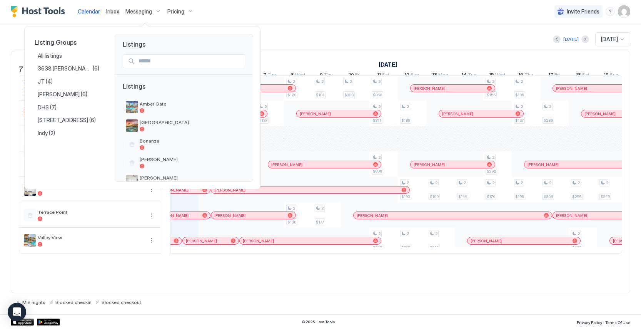
click at [145, 12] on div at bounding box center [320, 164] width 641 height 329
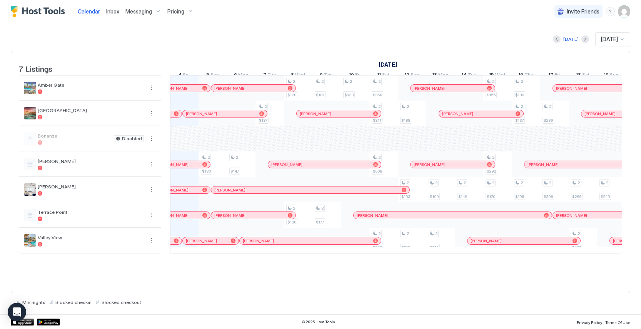
click at [144, 9] on span "Messaging" at bounding box center [138, 11] width 27 height 7
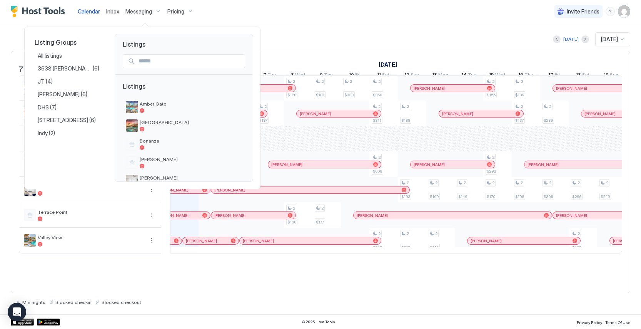
click at [144, 9] on div at bounding box center [320, 164] width 641 height 329
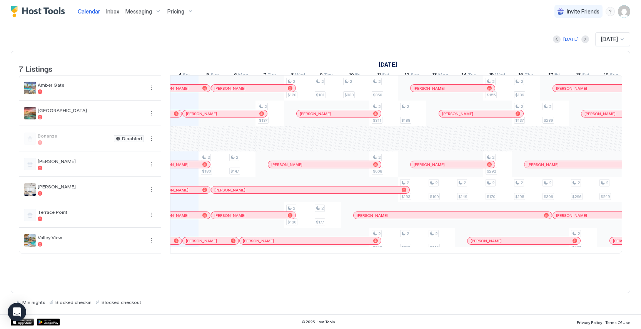
click at [144, 9] on span "Messaging" at bounding box center [138, 11] width 27 height 7
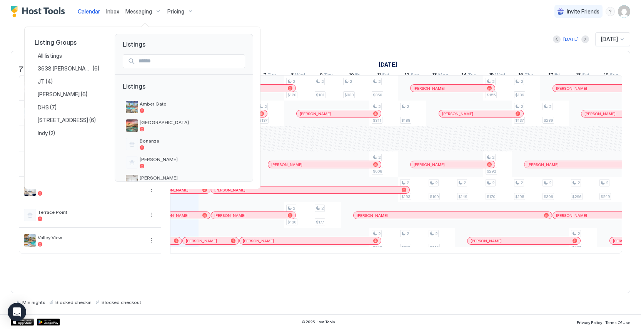
click at [306, 12] on div at bounding box center [320, 164] width 641 height 329
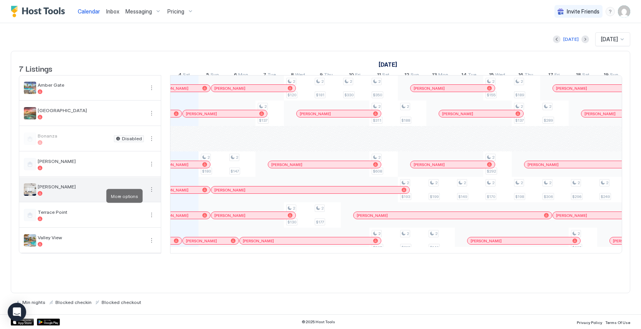
click at [151, 194] on button "More options" at bounding box center [151, 189] width 9 height 9
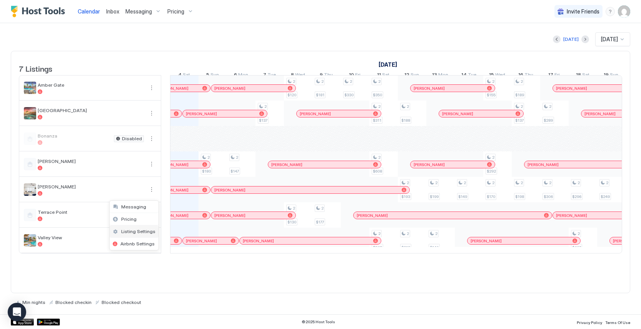
click at [143, 228] on div "Listing Settings" at bounding box center [134, 231] width 49 height 12
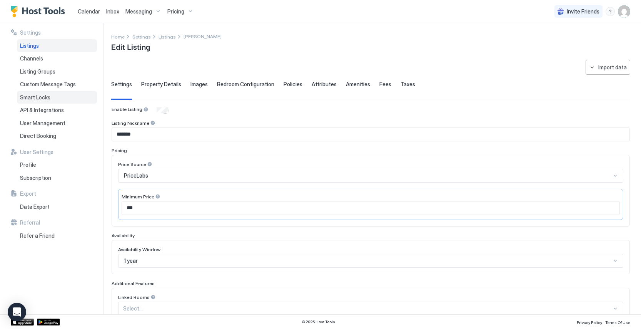
click at [48, 95] on span "Smart Locks" at bounding box center [35, 97] width 30 height 7
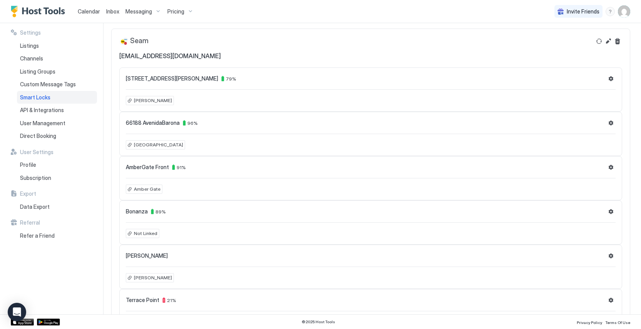
scroll to position [35, 0]
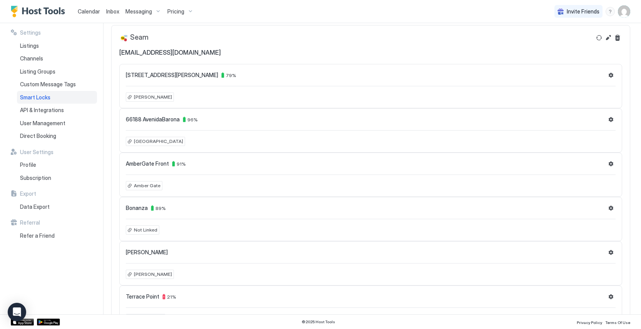
click at [146, 274] on span "[PERSON_NAME]" at bounding box center [153, 274] width 38 height 7
click at [146, 274] on div at bounding box center [320, 164] width 641 height 329
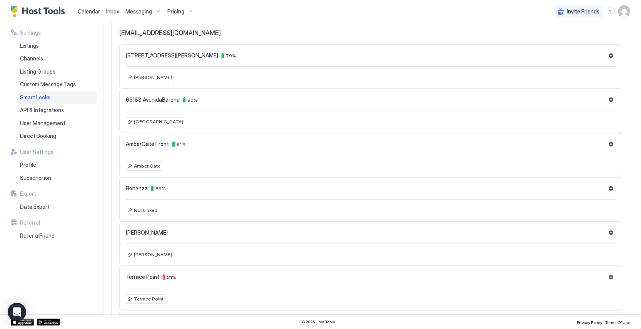
scroll to position [57, 0]
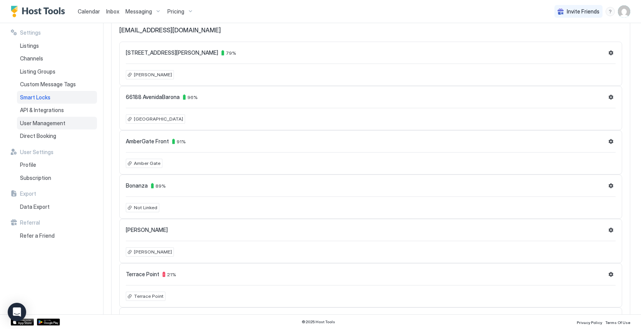
click at [61, 119] on div "User Management" at bounding box center [57, 123] width 80 height 13
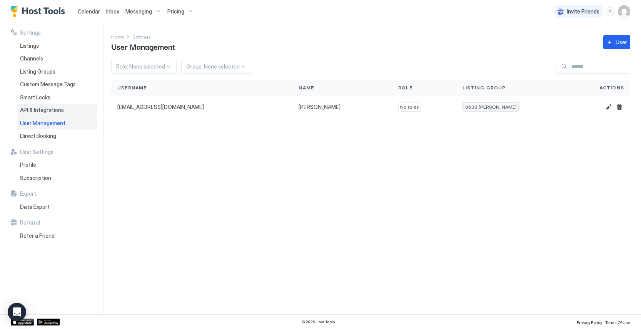
click at [61, 111] on span "API & Integrations" at bounding box center [42, 110] width 44 height 7
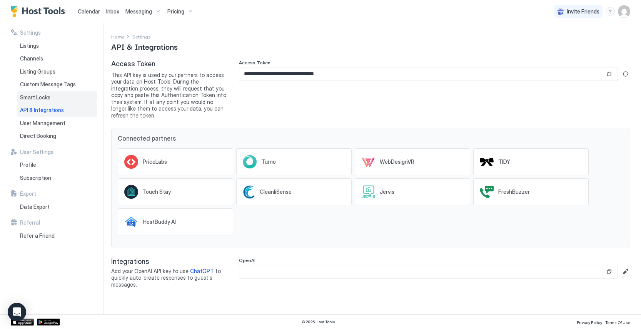
click at [61, 91] on div "Smart Locks" at bounding box center [57, 97] width 80 height 13
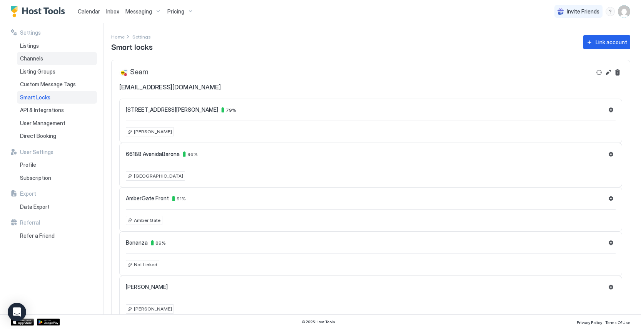
click at [59, 59] on div "Channels" at bounding box center [57, 58] width 80 height 13
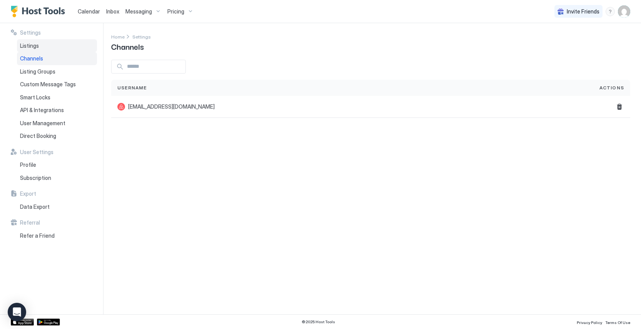
click at [59, 48] on div "Listings" at bounding box center [57, 45] width 80 height 13
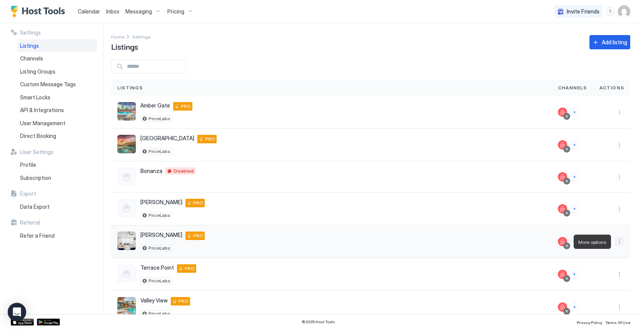
click at [616, 240] on button "More options" at bounding box center [619, 241] width 9 height 9
click at [383, 202] on div at bounding box center [320, 164] width 641 height 329
click at [99, 12] on span "Calendar" at bounding box center [89, 11] width 22 height 7
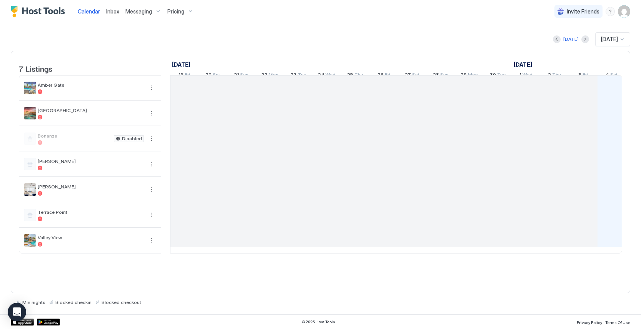
scroll to position [0, 428]
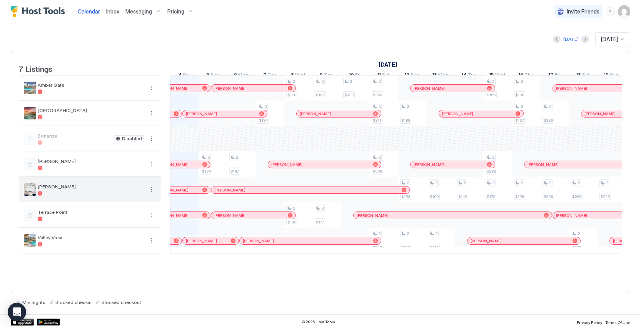
click at [128, 196] on div at bounding box center [91, 193] width 106 height 5
click at [47, 189] on span "[PERSON_NAME]" at bounding box center [91, 187] width 106 height 6
click at [149, 194] on button "More options" at bounding box center [151, 189] width 9 height 9
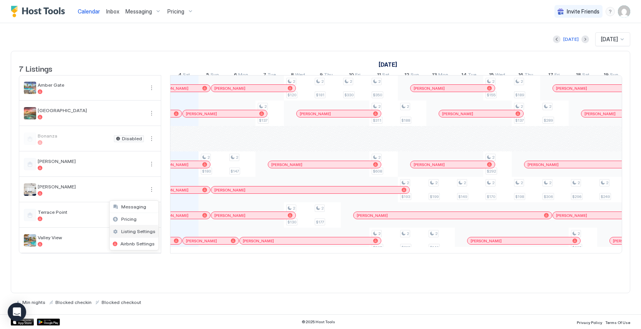
click at [145, 230] on span "Listing Settings" at bounding box center [138, 231] width 34 height 6
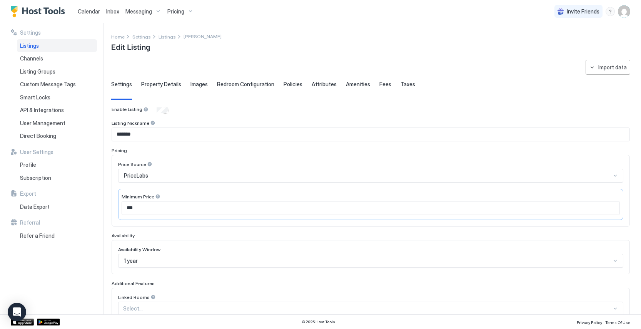
click at [46, 45] on div "Listings" at bounding box center [57, 45] width 80 height 13
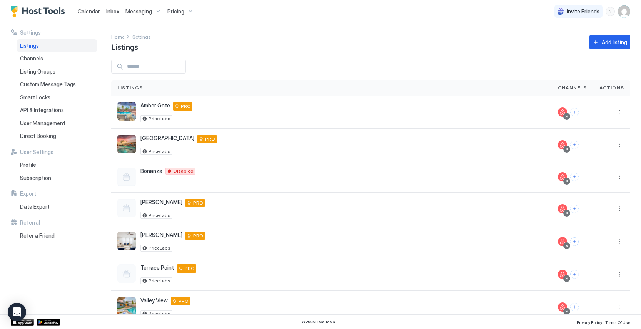
click at [91, 13] on span "Calendar" at bounding box center [89, 11] width 22 height 7
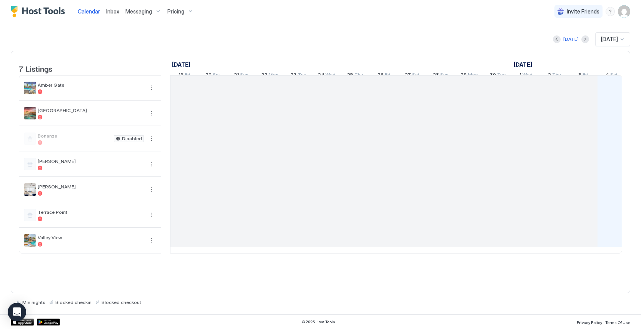
scroll to position [0, 428]
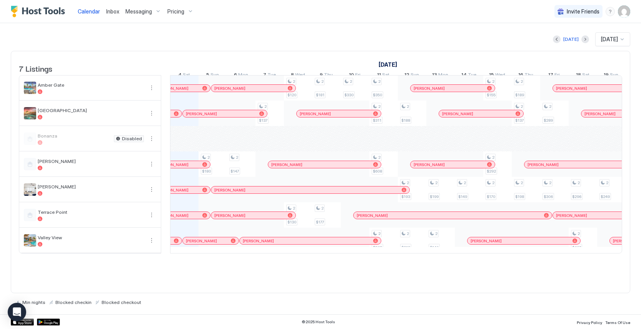
click at [625, 8] on img "User profile" at bounding box center [624, 11] width 12 height 12
click at [585, 41] on div "Settings" at bounding box center [581, 43] width 98 height 13
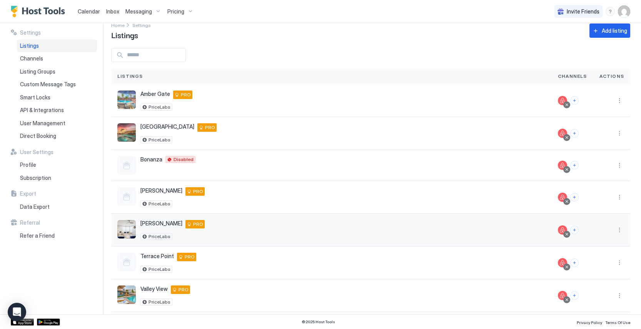
scroll to position [18, 0]
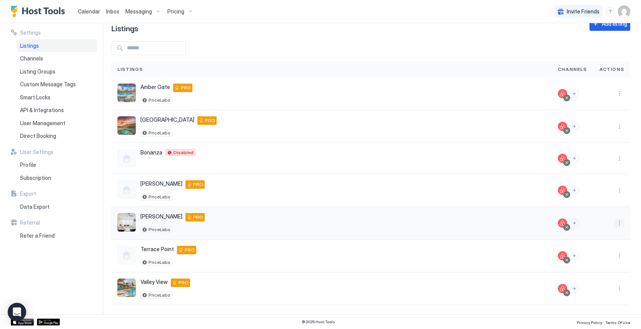
click at [618, 222] on button "More options" at bounding box center [619, 222] width 9 height 9
click at [608, 259] on span "Listing Settings" at bounding box center [602, 259] width 34 height 6
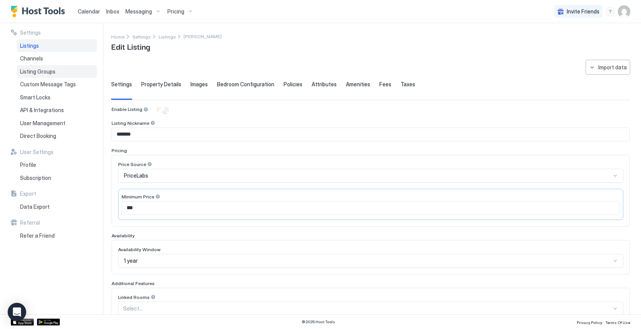
click at [39, 67] on div "Listing Groups" at bounding box center [57, 71] width 80 height 13
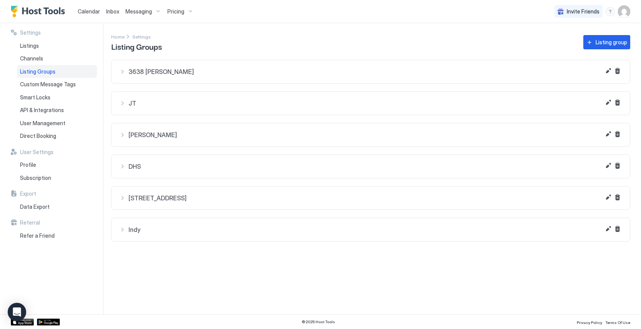
click at [119, 230] on div "Indy" at bounding box center [370, 230] width 503 height 8
click at [608, 230] on button "Edit" at bounding box center [608, 228] width 9 height 9
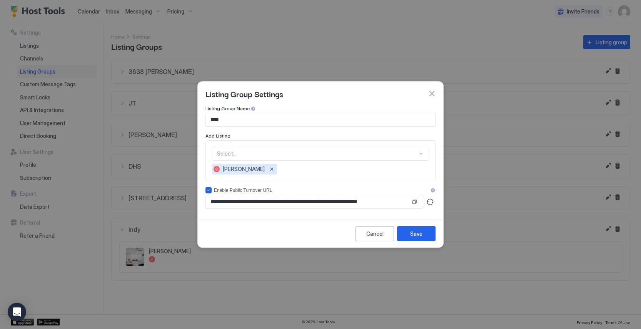
click at [303, 202] on input "**********" at bounding box center [308, 201] width 205 height 13
click at [384, 234] on button "Cancel" at bounding box center [375, 233] width 38 height 15
